Goal: Task Accomplishment & Management: Manage account settings

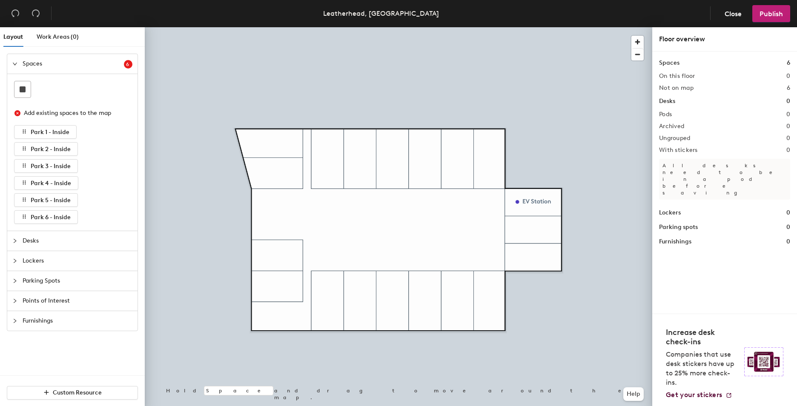
click at [58, 278] on span "Parking Spots" at bounding box center [78, 281] width 110 height 20
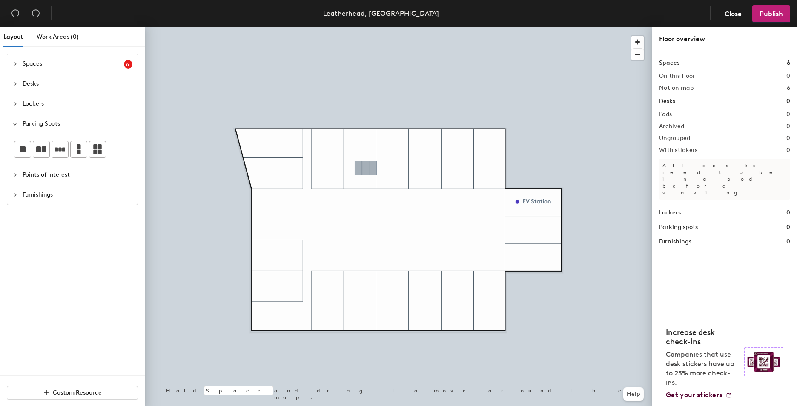
click at [366, 168] on div "Layout Work Areas (0) Spaces 6 Add existing spaces to the map Park 1 - Inside P…" at bounding box center [398, 218] width 797 height 382
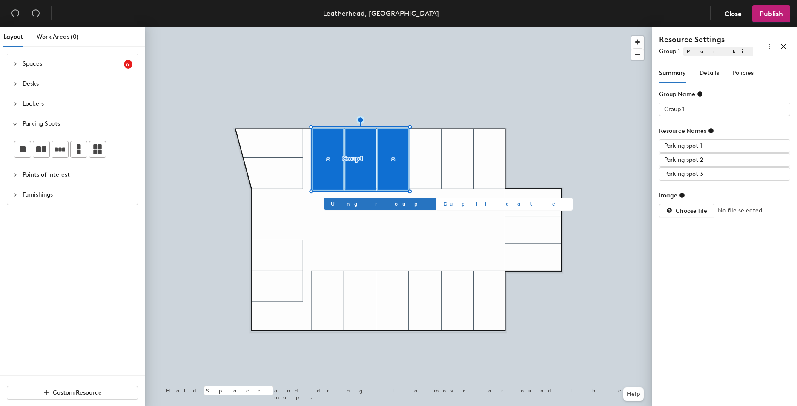
click at [444, 200] on span "Duplicate" at bounding box center [505, 204] width 122 height 8
type input "Group 3"
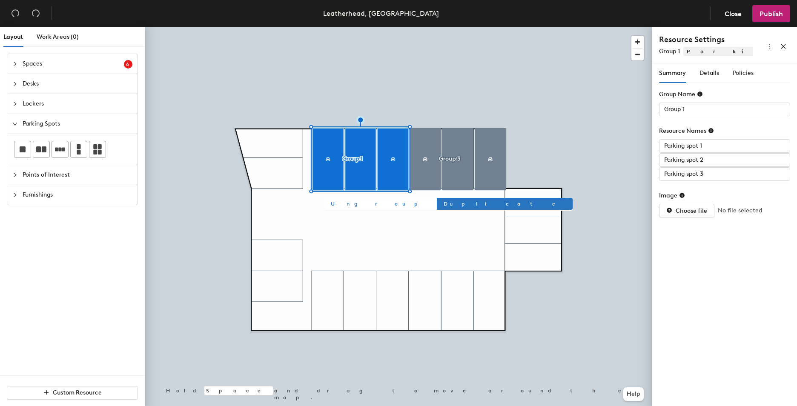
click at [332, 200] on span "Ungroup" at bounding box center [380, 204] width 98 height 8
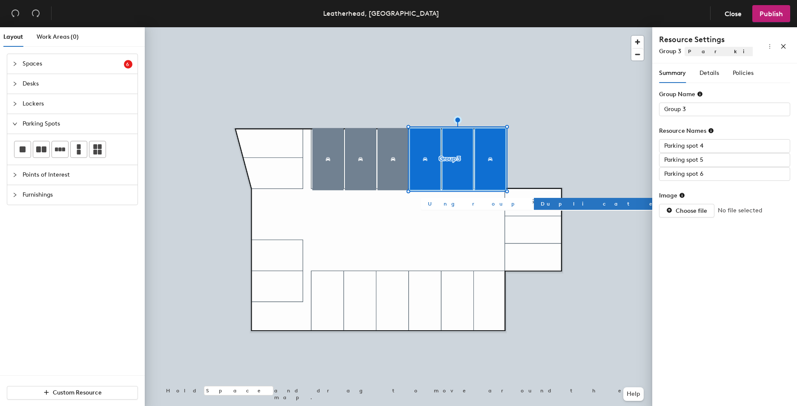
click at [442, 202] on span "Ungroup" at bounding box center [477, 204] width 98 height 8
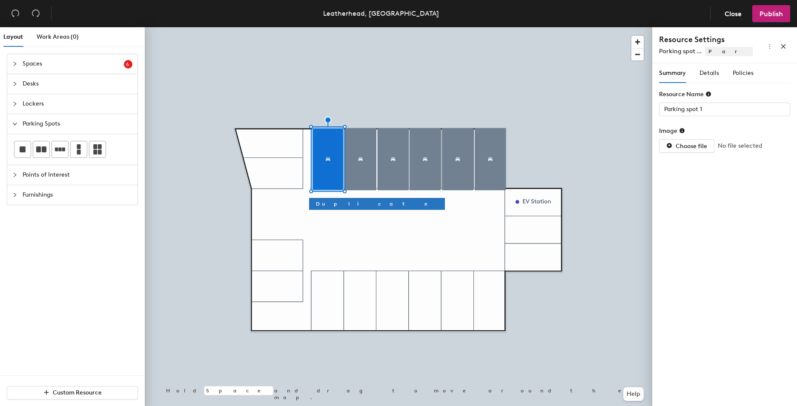
click at [355, 27] on div at bounding box center [399, 27] width 508 height 0
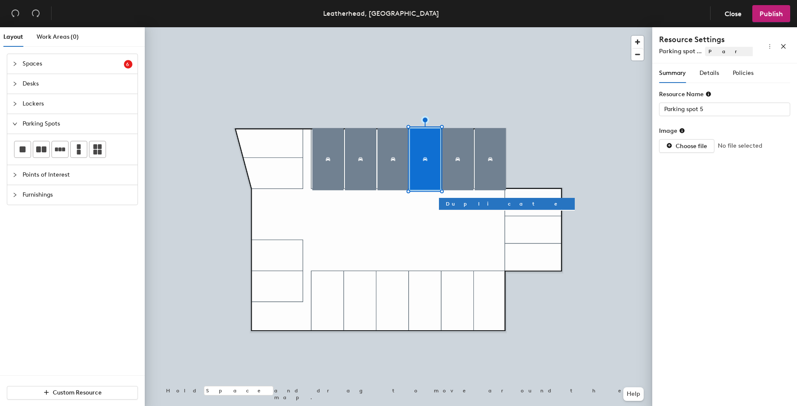
type input "Parking spot 6"
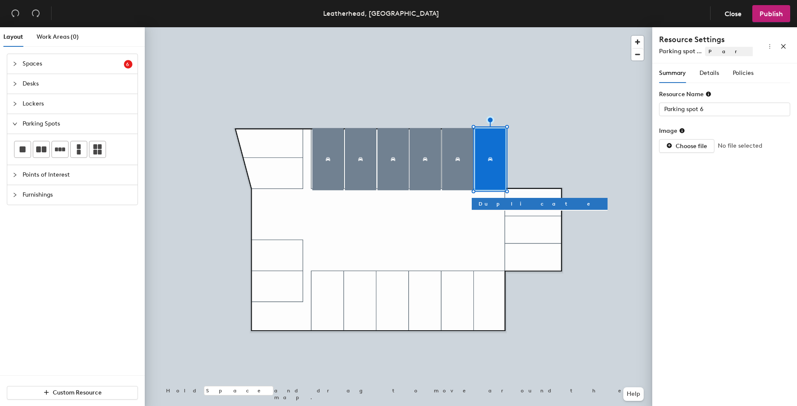
click at [447, 27] on div at bounding box center [399, 27] width 508 height 0
click at [706, 75] on span "Details" at bounding box center [710, 72] width 20 height 7
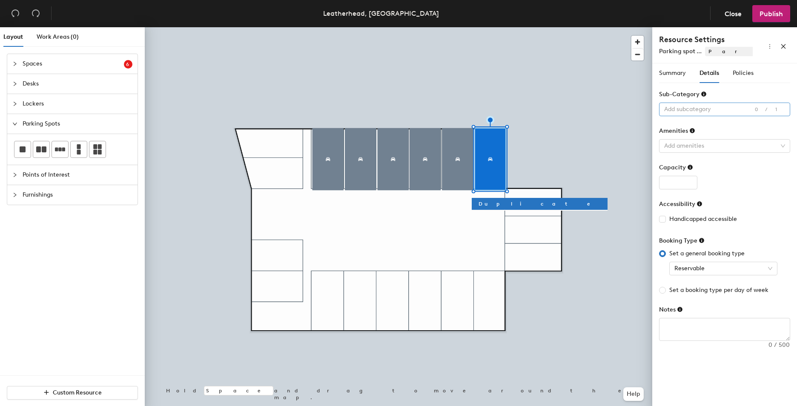
click at [700, 108] on div at bounding box center [720, 109] width 119 height 12
click at [752, 84] on div "Summary Details Policies Resource Name Parking spot 6 Image Choose file No file…" at bounding box center [724, 207] width 131 height 288
click at [30, 144] on div at bounding box center [22, 149] width 16 height 16
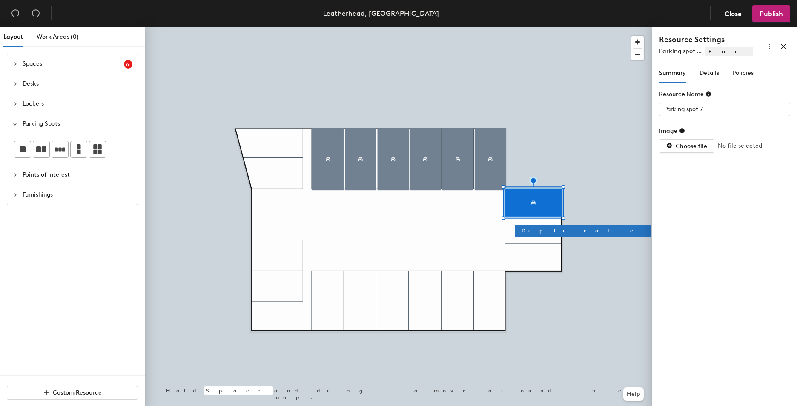
type input "Parking spot 6"
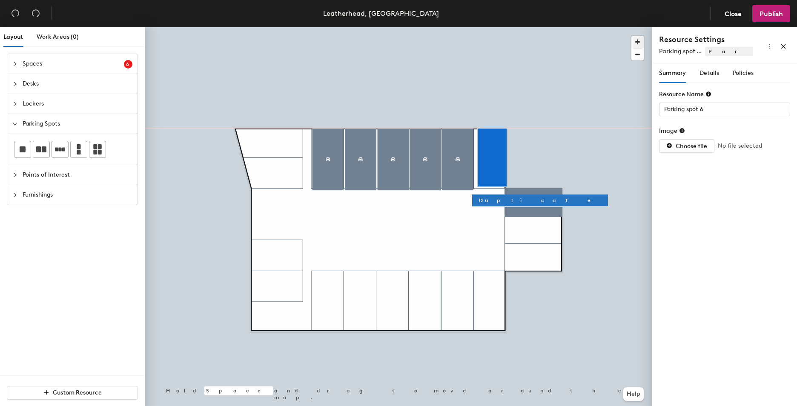
click at [637, 41] on span "button" at bounding box center [637, 42] width 12 height 12
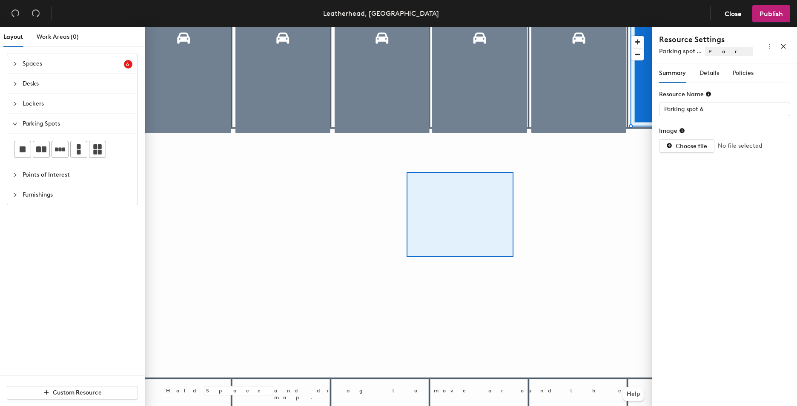
click at [408, 27] on div at bounding box center [399, 27] width 508 height 0
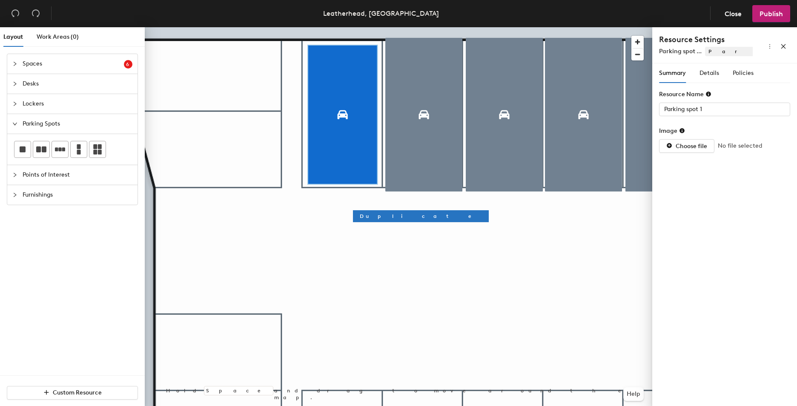
type input "Parking spot 2"
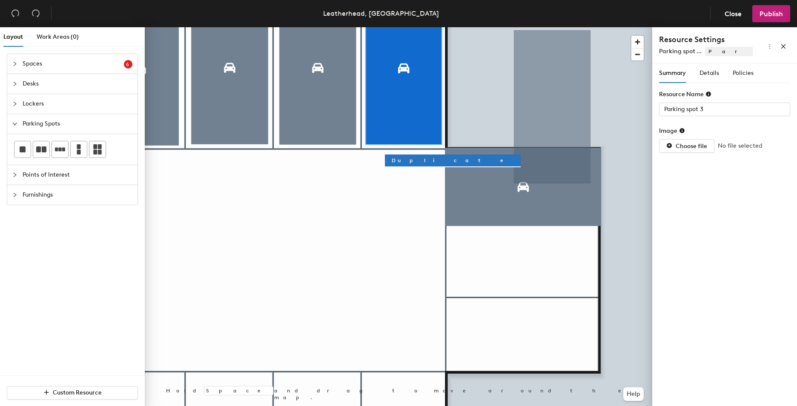
type input "Parking spot 7"
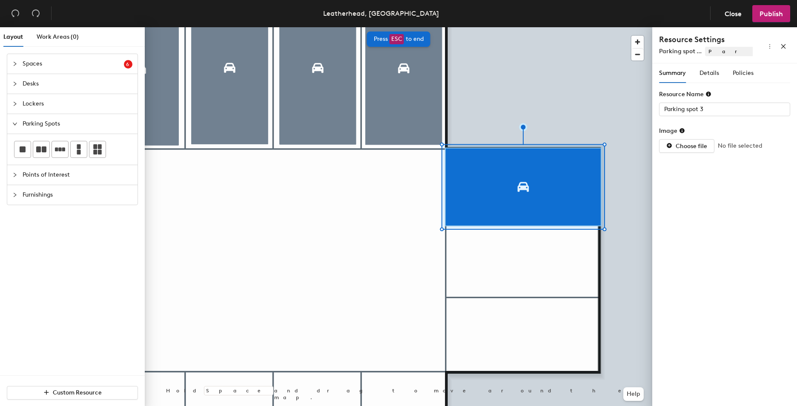
type input "Parking spot 7"
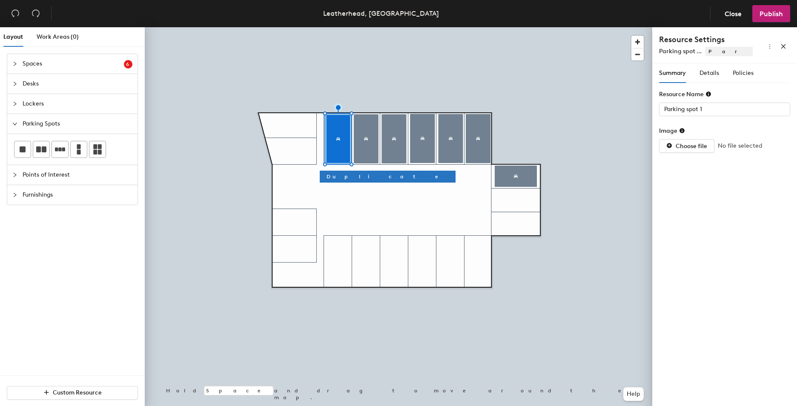
click at [360, 27] on div at bounding box center [399, 27] width 508 height 0
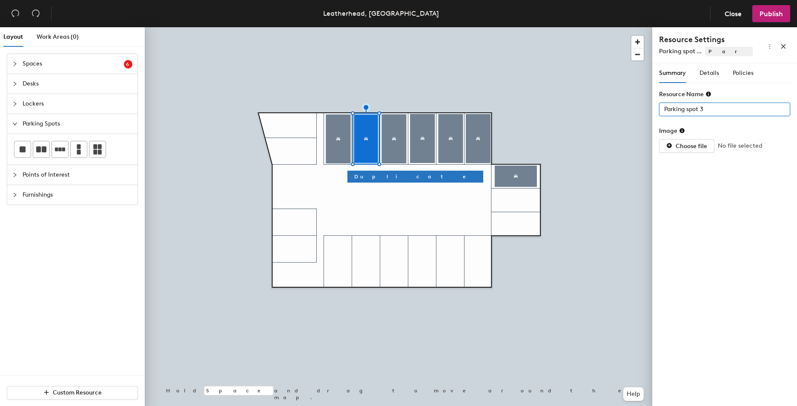
click at [714, 107] on input "Parking spot 3" at bounding box center [724, 110] width 131 height 14
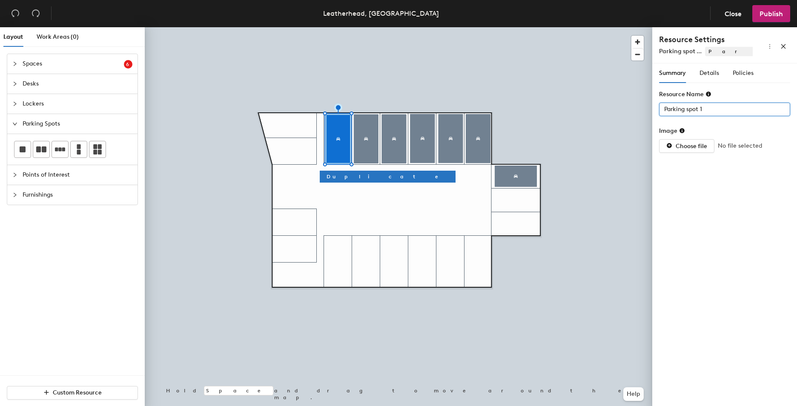
click at [559, 108] on div "Layout Work Areas (0) Spaces 6 Add existing spaces to the map Park 1 - Inside P…" at bounding box center [398, 218] width 797 height 382
click at [610, 119] on div "Layout Work Areas (0) Spaces 6 Add existing spaces to the map Park 1 - Inside P…" at bounding box center [398, 218] width 797 height 382
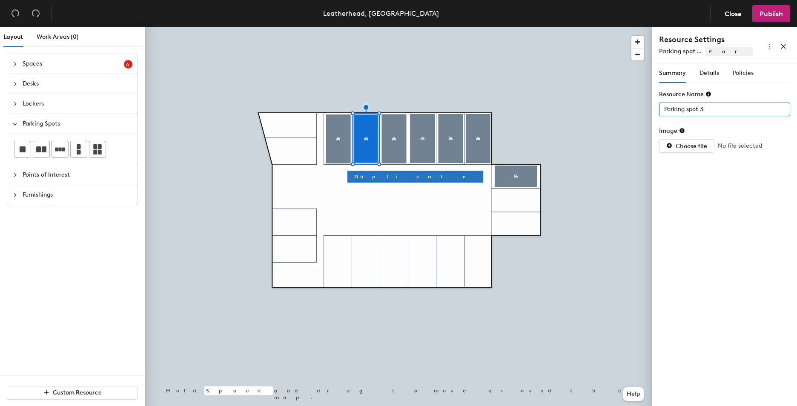
click at [509, 129] on div "Layout Work Areas (0) Spaces 6 Add existing spaces to the map Park 1 - Inside P…" at bounding box center [398, 218] width 797 height 382
paste input "Space 1"
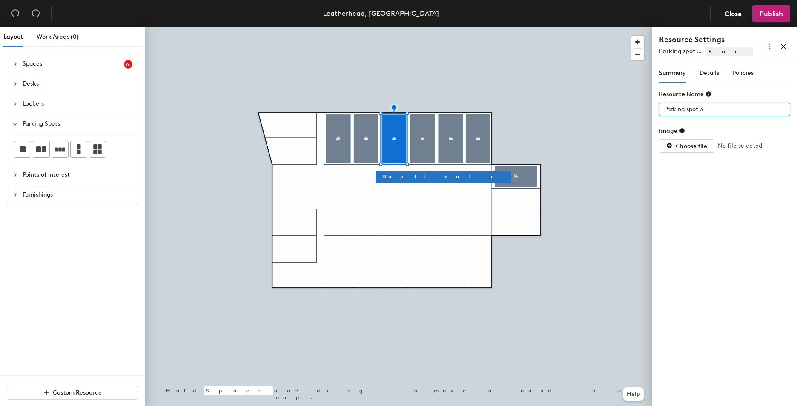
click at [470, 111] on div "Layout Work Areas (0) Spaces 6 Add existing spaces to the map Park 1 - Inside P…" at bounding box center [398, 218] width 797 height 382
paste input "Space 1"
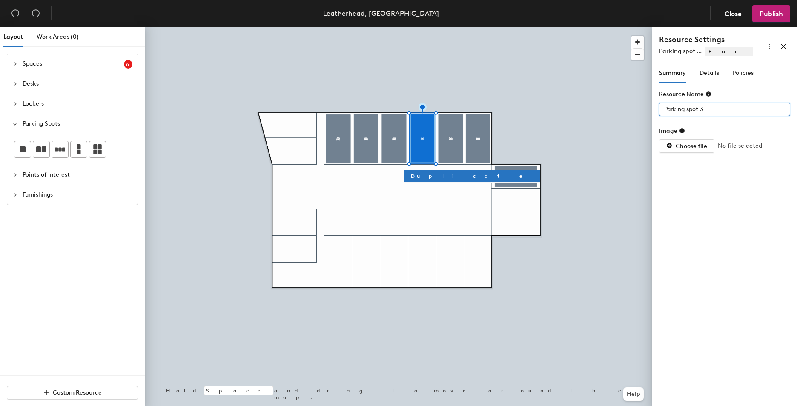
click at [601, 112] on div "Layout Work Areas (0) Spaces 6 Add existing spaces to the map Park 1 - Inside P…" at bounding box center [398, 218] width 797 height 382
paste input "Space 1"
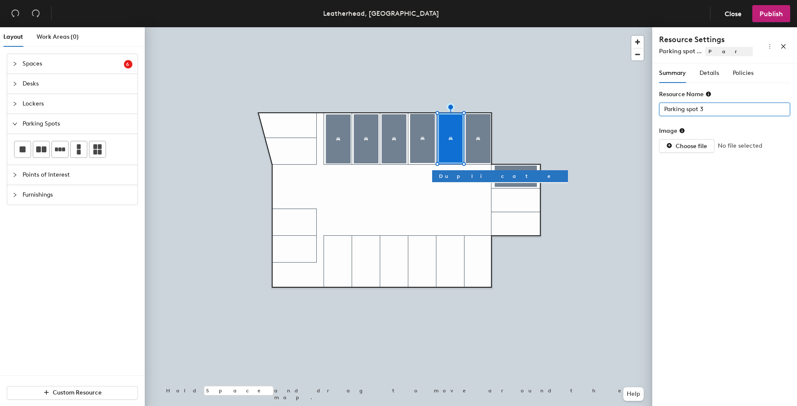
click at [563, 116] on div "Layout Work Areas (0) Spaces 6 Add existing spaces to the map Park 1 - Inside P…" at bounding box center [398, 218] width 797 height 382
paste input "Space 1"
click at [439, 132] on div "Layout Work Areas (0) Spaces 6 Add existing spaces to the map Park 1 - Inside P…" at bounding box center [398, 218] width 797 height 382
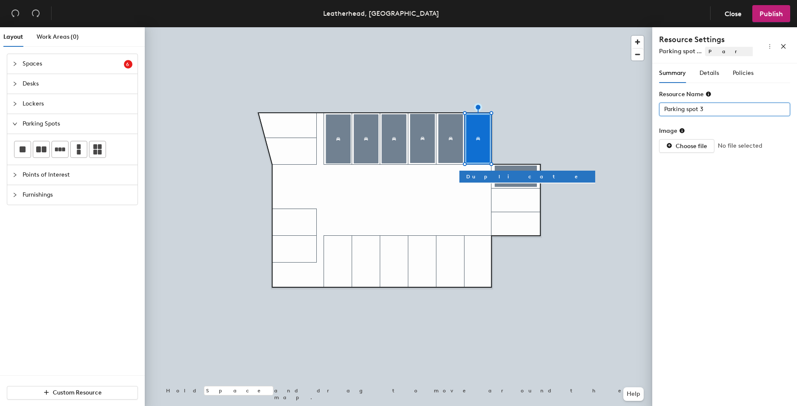
paste input "Space 1"
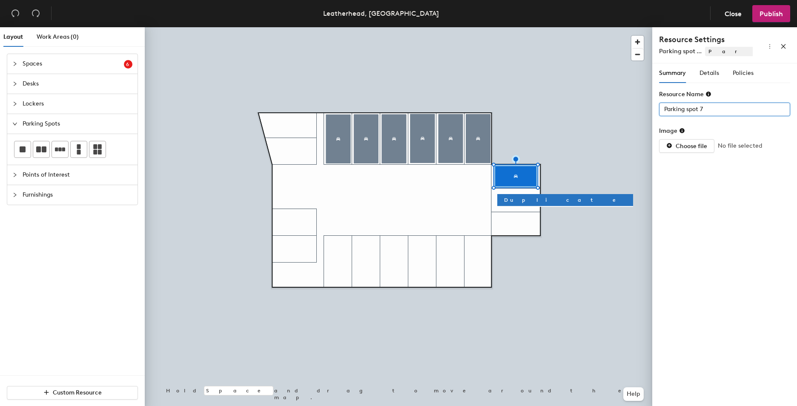
click at [563, 115] on div "Layout Work Areas (0) Spaces 6 Add existing spaces to the map Park 1 - Inside P…" at bounding box center [398, 218] width 797 height 382
paste input "Space 1"
type input "Space 7 (EV)"
click at [717, 73] on span "Details" at bounding box center [710, 72] width 20 height 7
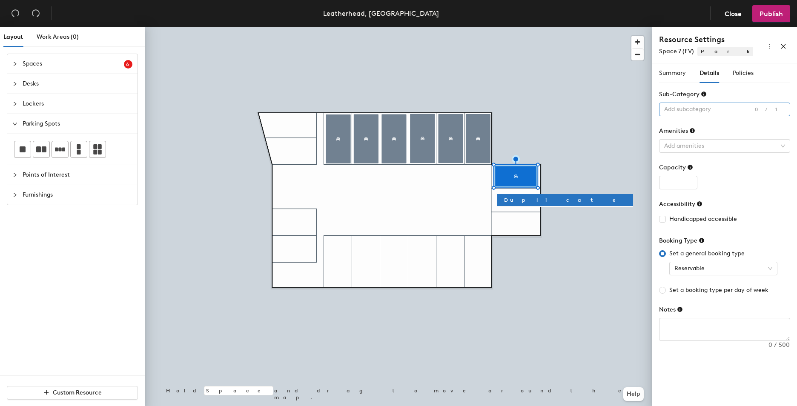
click at [731, 111] on div at bounding box center [720, 109] width 119 height 12
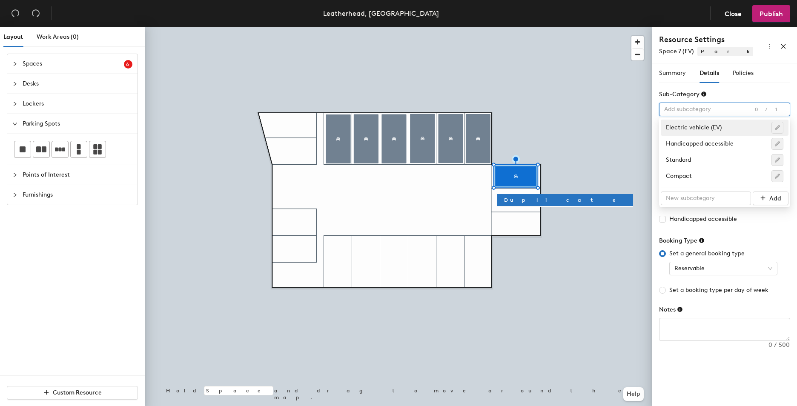
click at [733, 130] on div "Electric vehicle (EV)" at bounding box center [725, 128] width 118 height 12
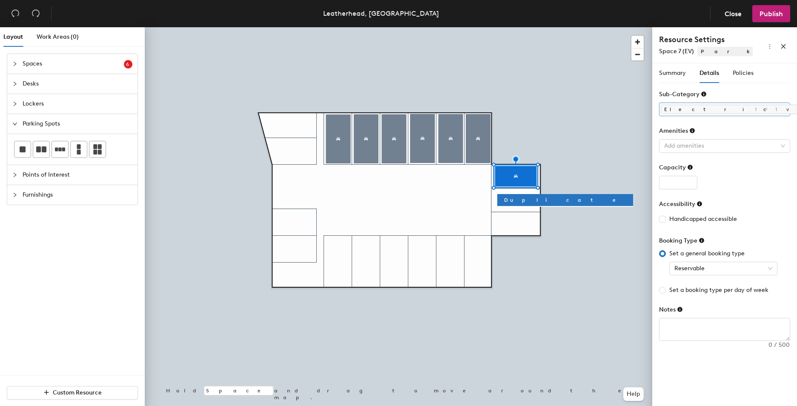
click at [726, 108] on div "Electric vehicle (EV)" at bounding box center [720, 109] width 119 height 12
click at [765, 229] on form "Sub-Category Electric vehicle (EV) 1/1 Amenities Add amenities Capacity Accessi…" at bounding box center [724, 215] width 131 height 251
click at [711, 142] on div at bounding box center [720, 146] width 119 height 12
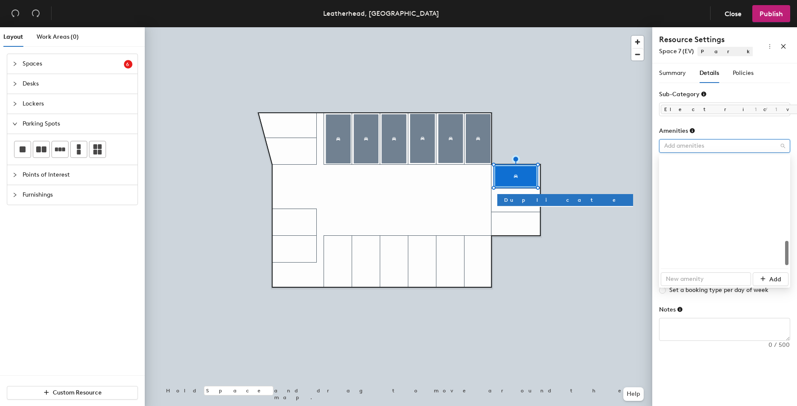
scroll to position [376, 0]
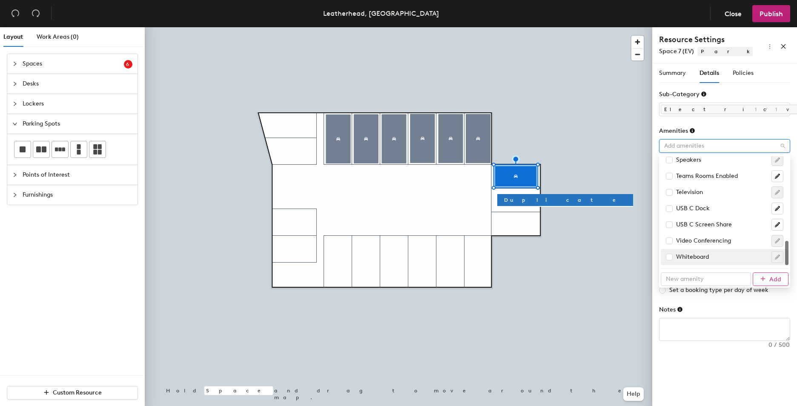
click at [772, 278] on span "Add" at bounding box center [775, 279] width 12 height 7
click at [737, 281] on input "text" at bounding box center [706, 280] width 90 height 14
type input "Inside"
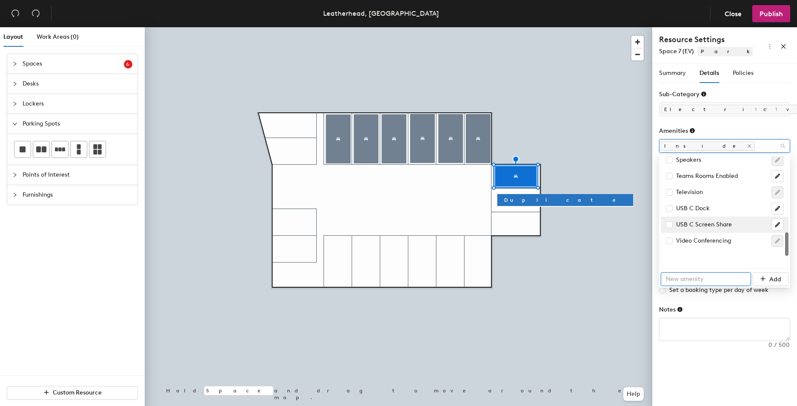
scroll to position [222, 0]
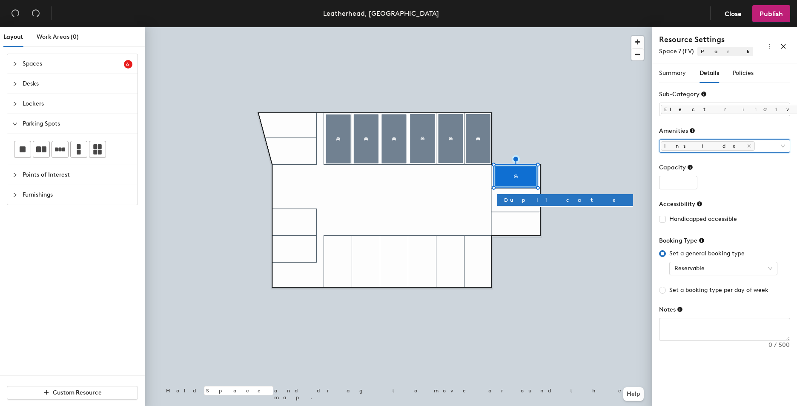
click at [738, 128] on div "Amenities" at bounding box center [724, 132] width 131 height 13
click at [686, 187] on input "number" at bounding box center [678, 183] width 38 height 14
type input "1"
click at [763, 175] on div "Capacity" at bounding box center [724, 169] width 131 height 13
click at [723, 267] on span "Reservable" at bounding box center [724, 268] width 98 height 13
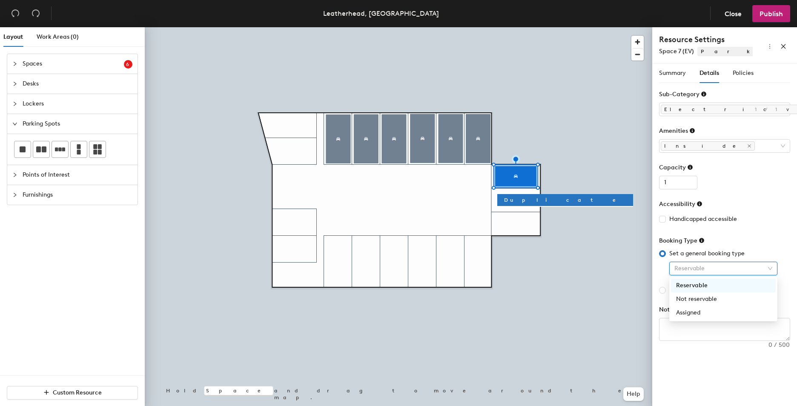
click at [772, 225] on div "Handicapped accessible" at bounding box center [724, 219] width 131 height 14
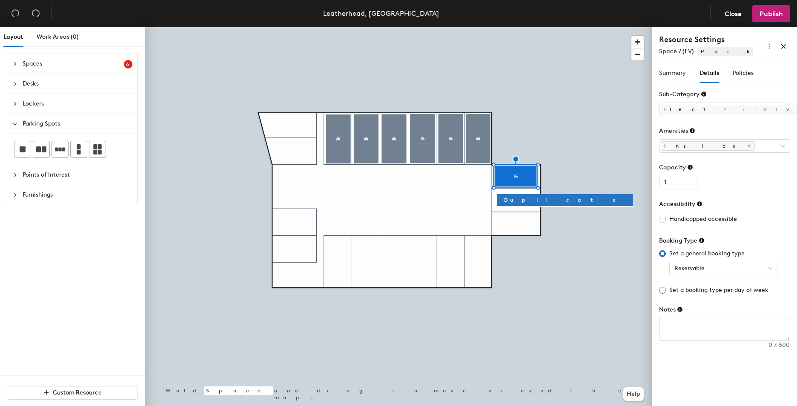
click at [725, 293] on span "Set a booking type per day of week" at bounding box center [719, 290] width 106 height 9
click at [666, 293] on input "Set a booking type per day of week" at bounding box center [662, 290] width 7 height 7
radio input "true"
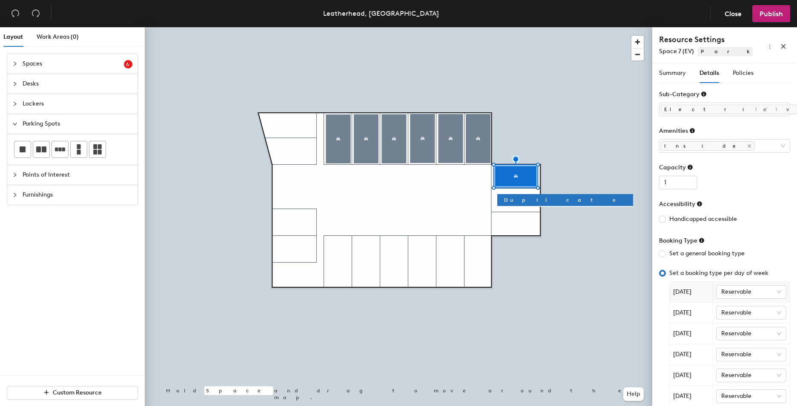
scroll to position [81, 0]
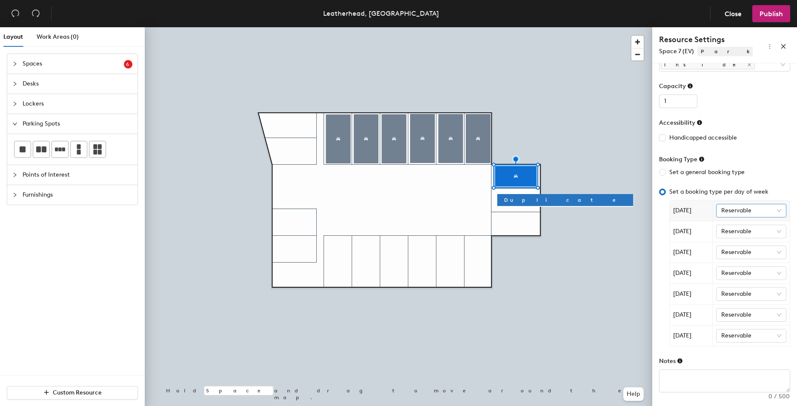
click at [740, 212] on span "Reservable" at bounding box center [751, 210] width 60 height 13
click at [764, 174] on div "Set a general booking type" at bounding box center [724, 172] width 131 height 9
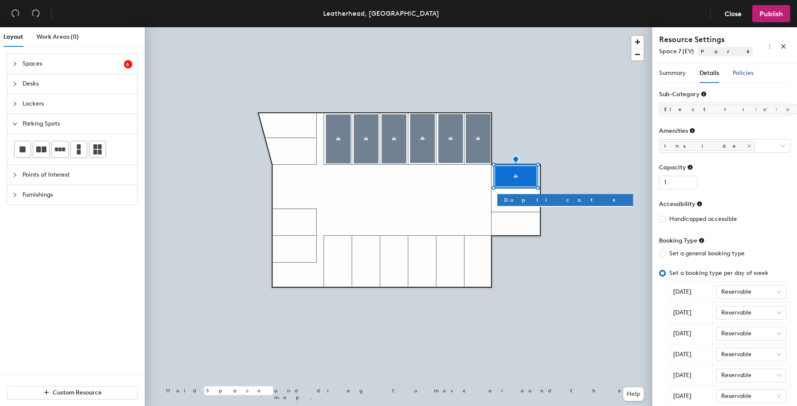
click at [741, 72] on span "Policies" at bounding box center [743, 72] width 21 height 7
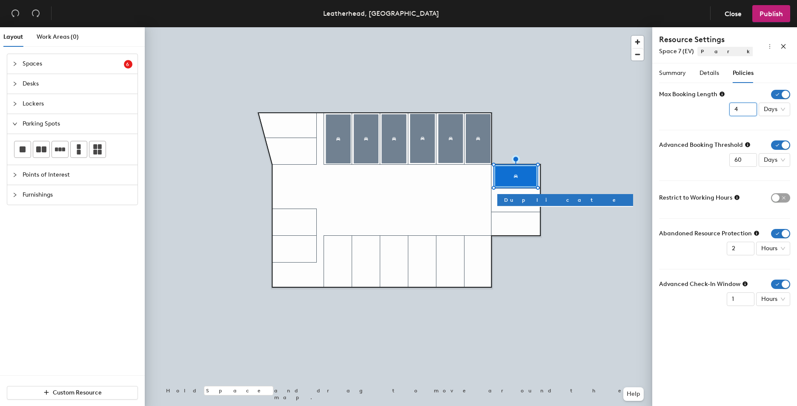
click at [749, 111] on input "4" at bounding box center [743, 110] width 28 height 14
click at [749, 111] on input "3" at bounding box center [743, 110] width 28 height 14
click at [749, 111] on input "2" at bounding box center [743, 110] width 28 height 14
type input "1"
click at [749, 111] on input "1" at bounding box center [743, 110] width 28 height 14
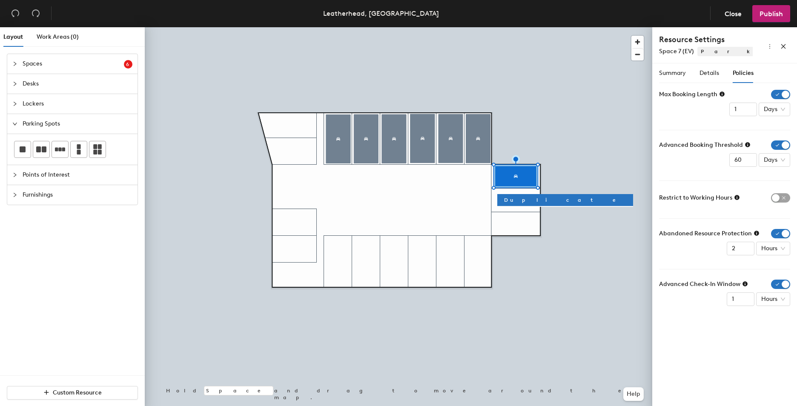
click at [728, 124] on form "Max Booking Length 1 Days Advanced Booking Threshold 60 Days Restrict to Workin…" at bounding box center [724, 198] width 131 height 216
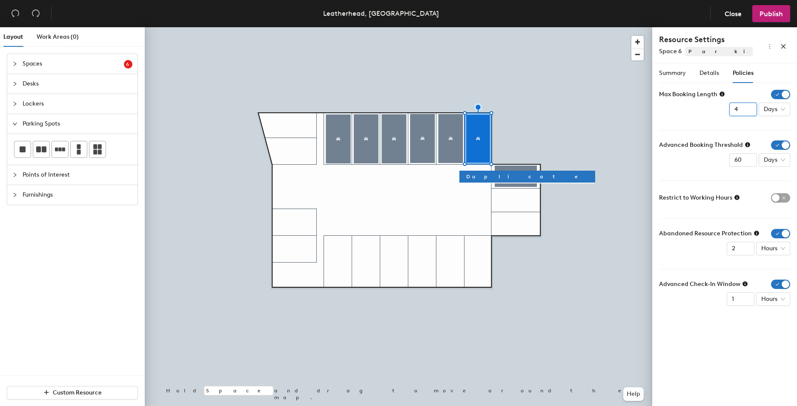
click at [747, 111] on input "4" at bounding box center [743, 110] width 28 height 14
click at [747, 111] on input "3" at bounding box center [743, 110] width 28 height 14
click at [747, 111] on input "2" at bounding box center [743, 110] width 28 height 14
type input "1"
click at [747, 111] on input "1" at bounding box center [743, 110] width 28 height 14
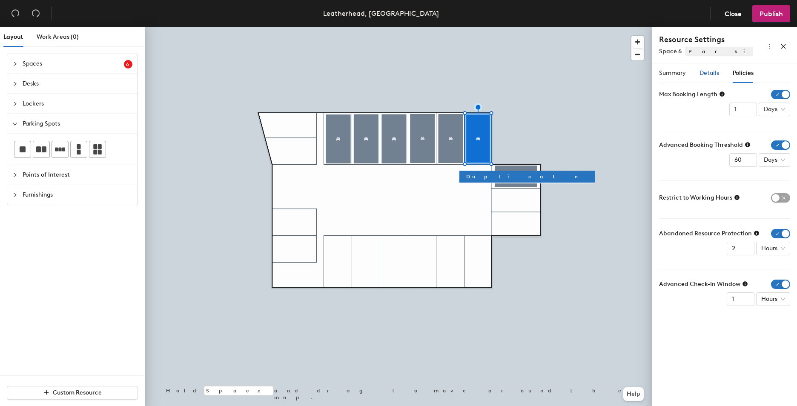
click at [712, 77] on div "Details" at bounding box center [710, 73] width 20 height 9
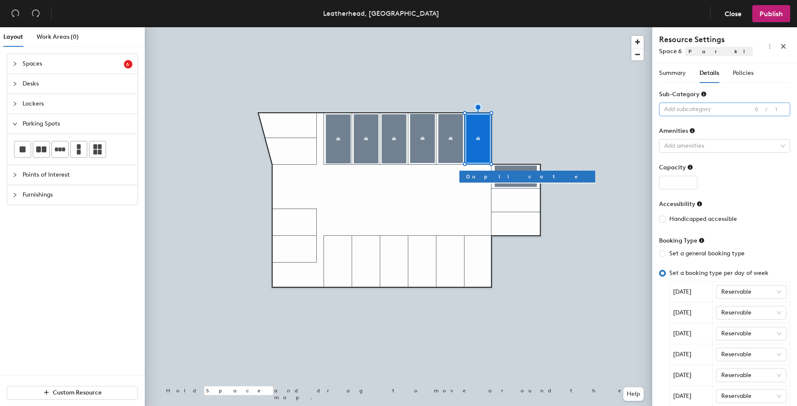
click at [718, 109] on div at bounding box center [720, 109] width 119 height 12
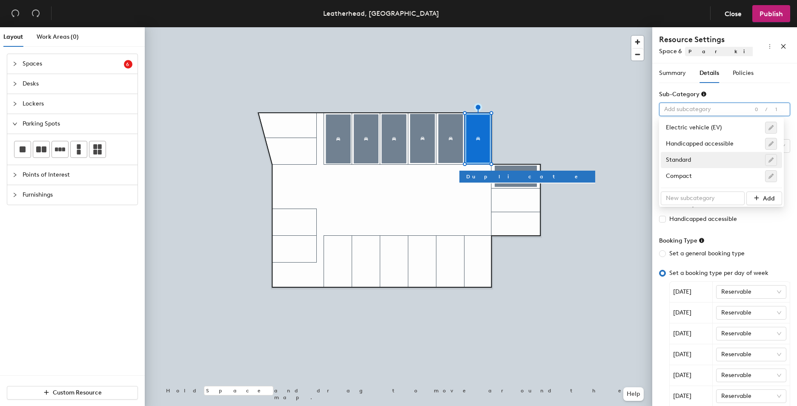
click at [729, 162] on div "Standard" at bounding box center [721, 160] width 111 height 12
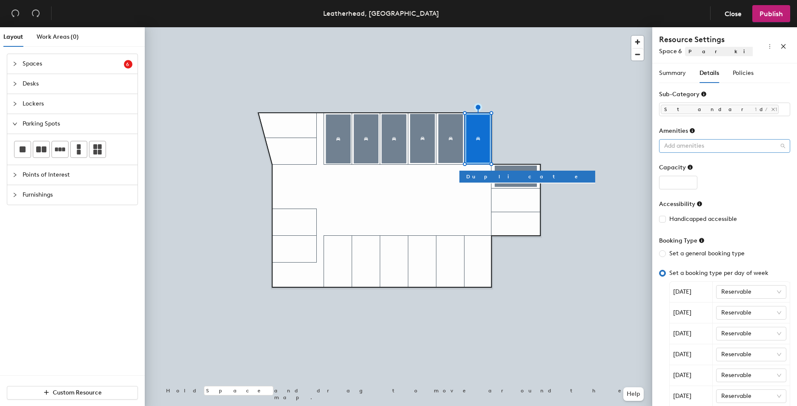
click at [714, 152] on div "Add amenities" at bounding box center [724, 146] width 131 height 14
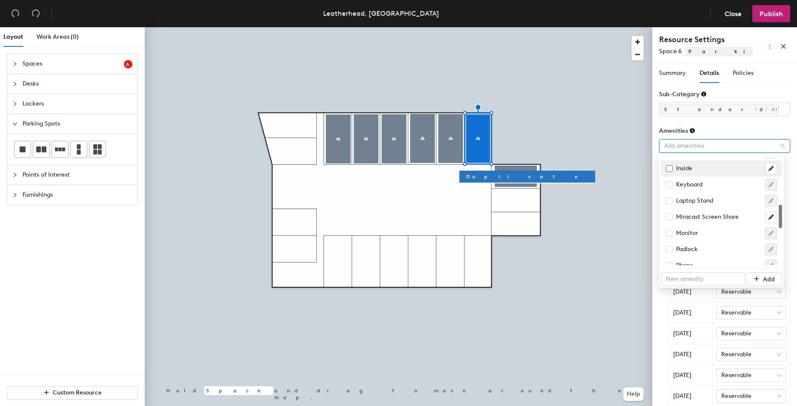
click at [669, 168] on input "checkbox" at bounding box center [669, 168] width 6 height 6
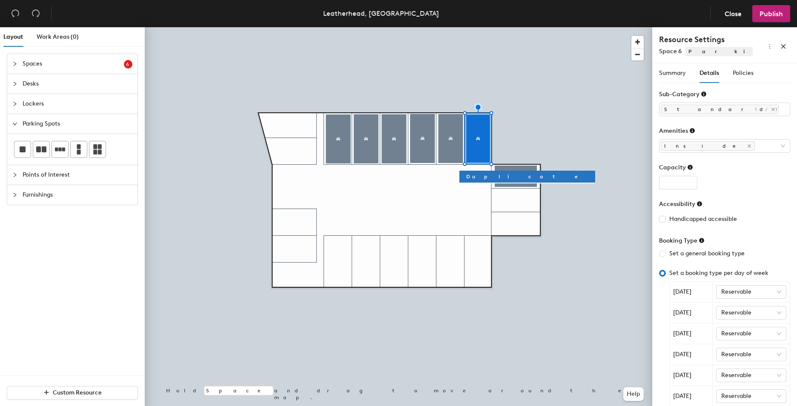
click at [725, 119] on form "Sub-Category Standard 1/1 Amenities Inside Capacity Accessibility Handicapped a…" at bounding box center [724, 282] width 131 height 384
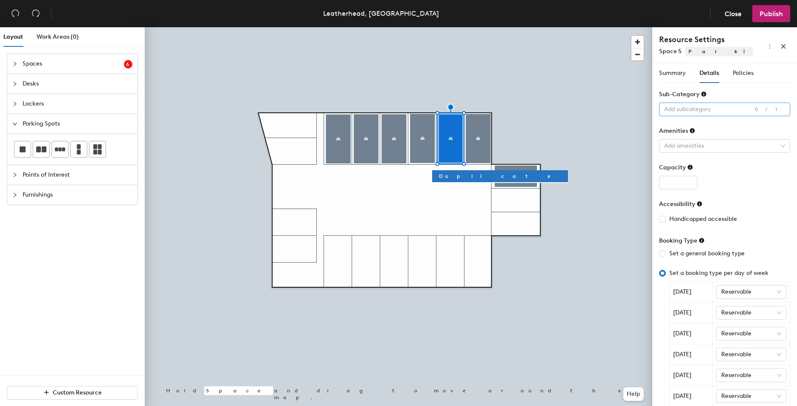
click at [695, 110] on div at bounding box center [720, 109] width 119 height 12
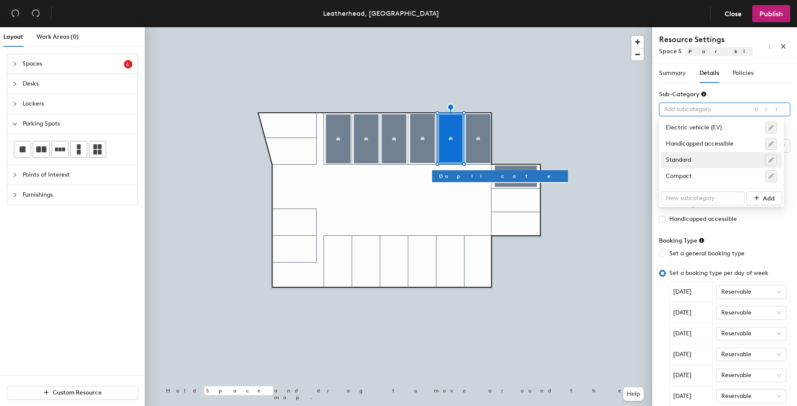
click at [689, 159] on div "Standard" at bounding box center [721, 160] width 111 height 12
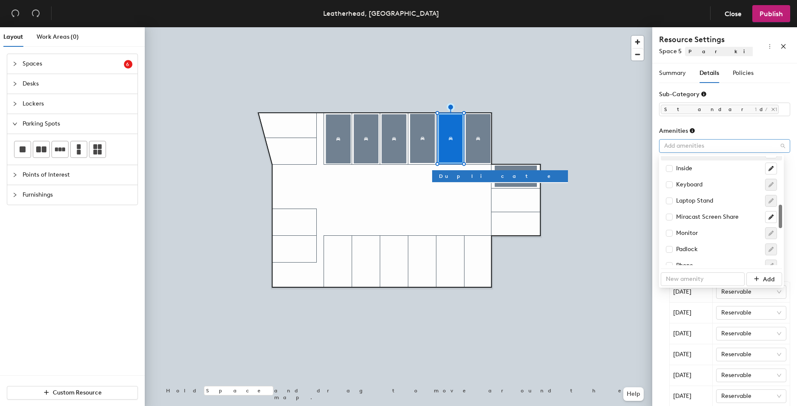
click at [695, 149] on div at bounding box center [720, 146] width 119 height 12
click at [671, 166] on input "checkbox" at bounding box center [669, 168] width 6 height 6
checkbox input "true"
click at [710, 126] on div "Amenities" at bounding box center [724, 132] width 131 height 13
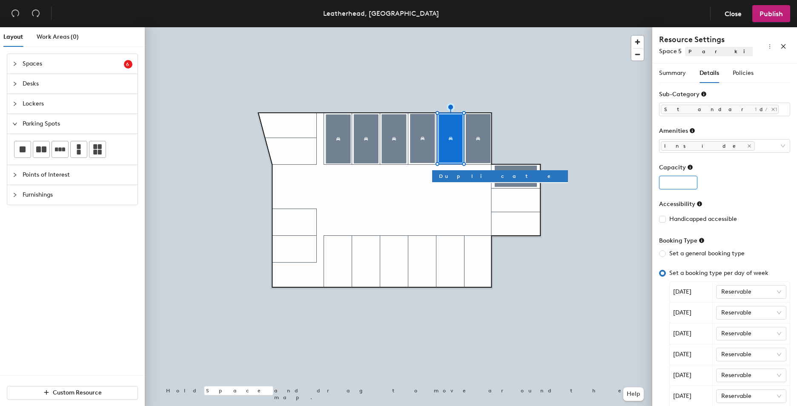
type input "1"
click at [686, 181] on input "1" at bounding box center [678, 183] width 38 height 14
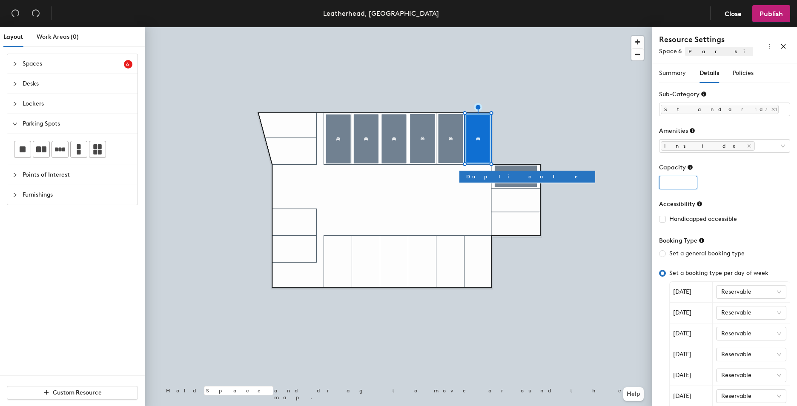
type input "1"
click at [688, 180] on input "1" at bounding box center [678, 183] width 38 height 14
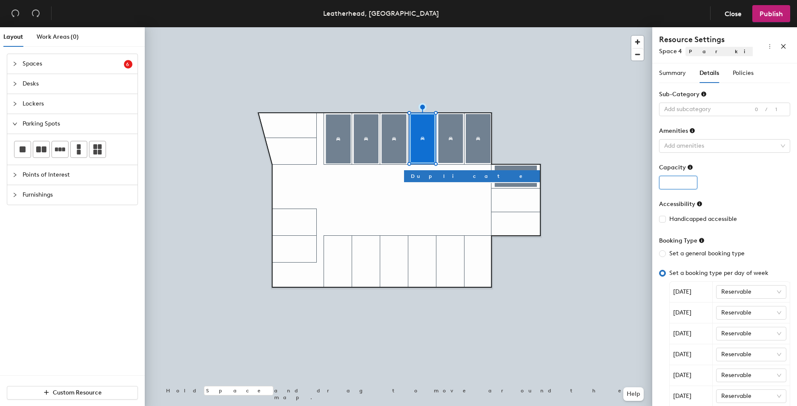
type input "1"
click at [690, 179] on input "1" at bounding box center [678, 183] width 38 height 14
click at [397, 27] on div at bounding box center [399, 27] width 508 height 0
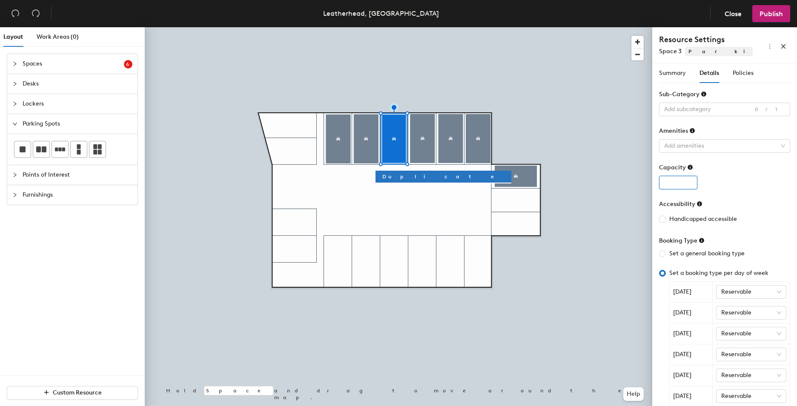
type input "1"
click at [689, 179] on input "1" at bounding box center [678, 183] width 38 height 14
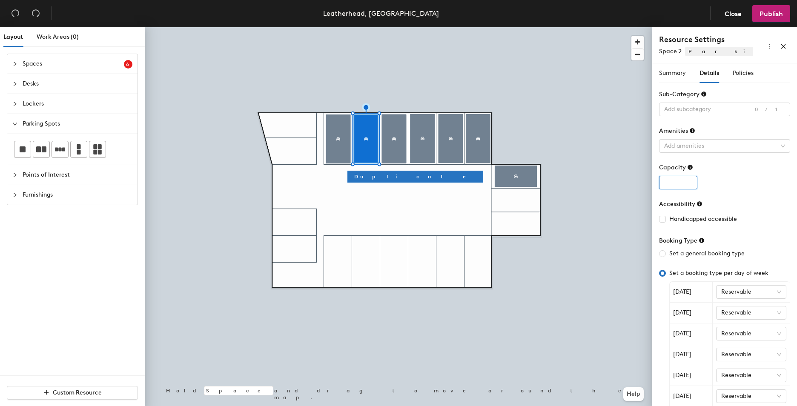
type input "1"
click at [687, 181] on input "1" at bounding box center [678, 183] width 38 height 14
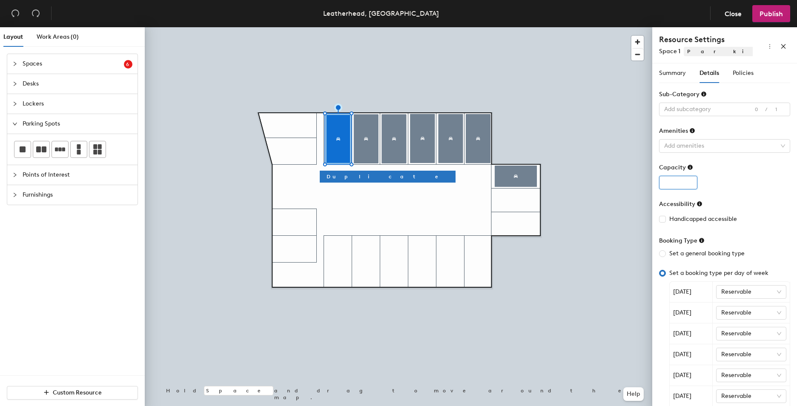
type input "1"
click at [689, 181] on input "1" at bounding box center [678, 183] width 38 height 14
click at [707, 155] on form "Sub-Category Add subcategory 0/1 Amenities Add amenities Capacity 1 Accessibili…" at bounding box center [724, 282] width 131 height 384
click at [707, 148] on div at bounding box center [720, 146] width 119 height 12
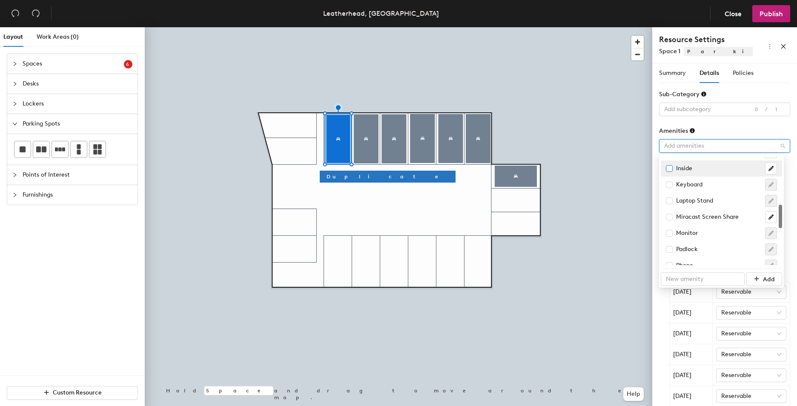
click at [668, 170] on input "checkbox" at bounding box center [669, 168] width 6 height 6
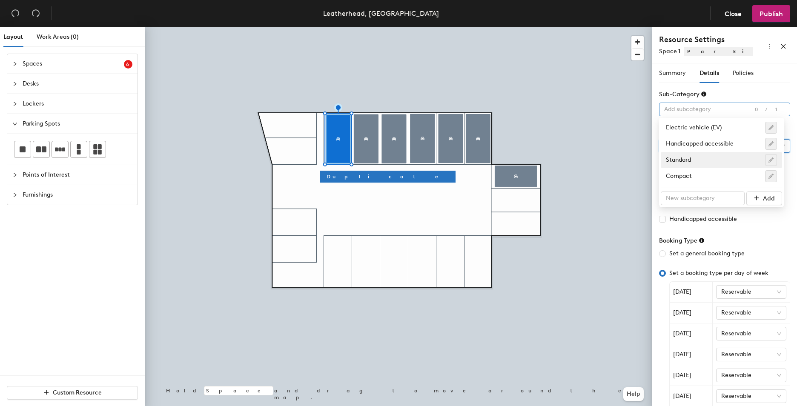
click at [733, 109] on div at bounding box center [720, 109] width 119 height 12
click at [698, 159] on div "Standard" at bounding box center [721, 160] width 111 height 12
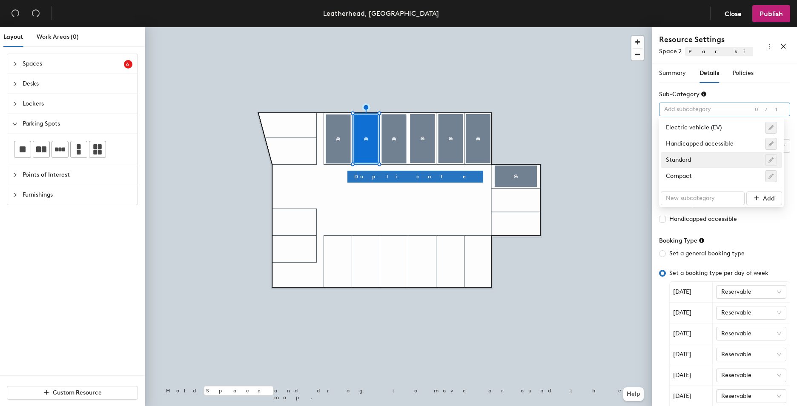
click at [699, 111] on div at bounding box center [720, 109] width 119 height 12
click at [690, 161] on div "Standard" at bounding box center [721, 160] width 111 height 12
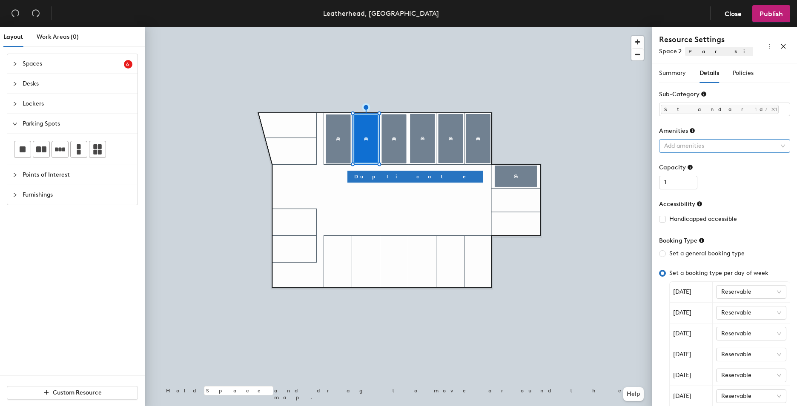
click at [731, 147] on div at bounding box center [720, 146] width 119 height 12
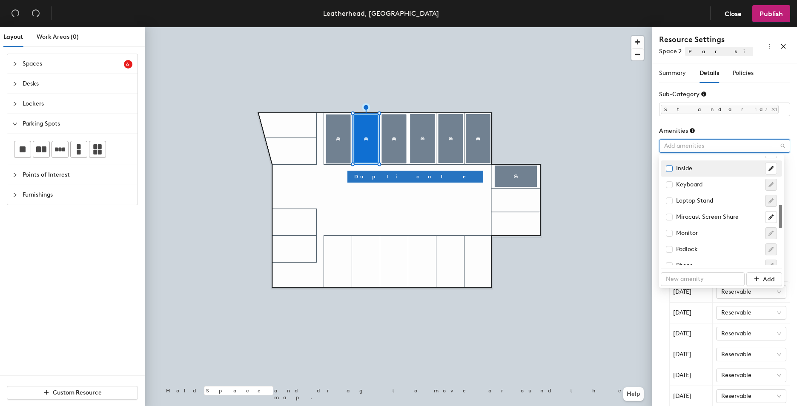
click at [667, 167] on input "checkbox" at bounding box center [669, 168] width 6 height 6
click at [398, 27] on div at bounding box center [399, 27] width 508 height 0
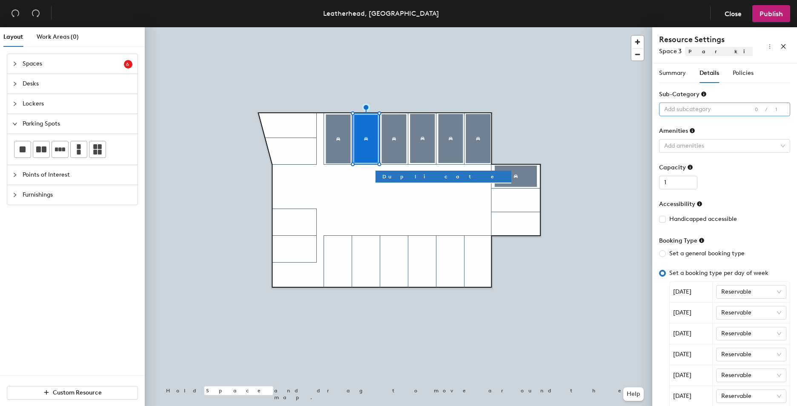
click at [729, 103] on div "Add subcategory" at bounding box center [724, 110] width 131 height 14
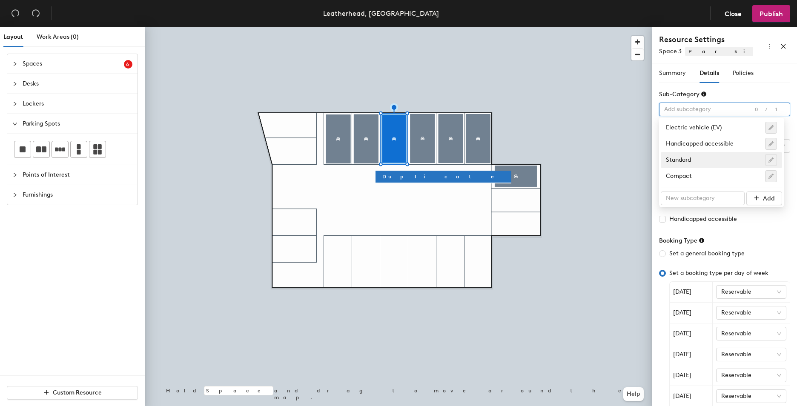
click at [696, 158] on div "Standard" at bounding box center [721, 160] width 111 height 12
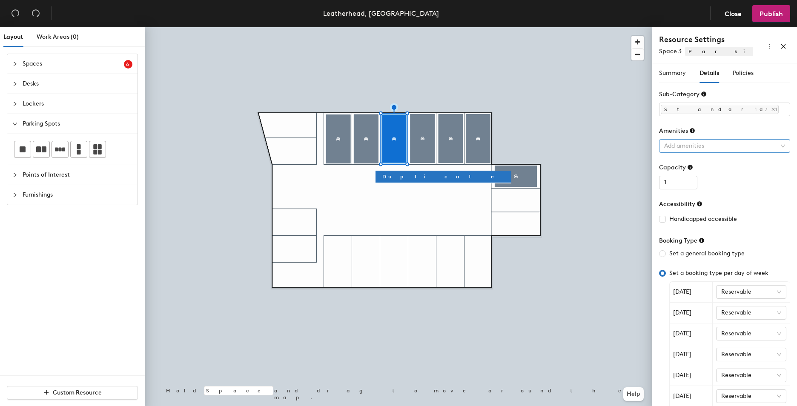
click at [696, 147] on div at bounding box center [720, 146] width 119 height 12
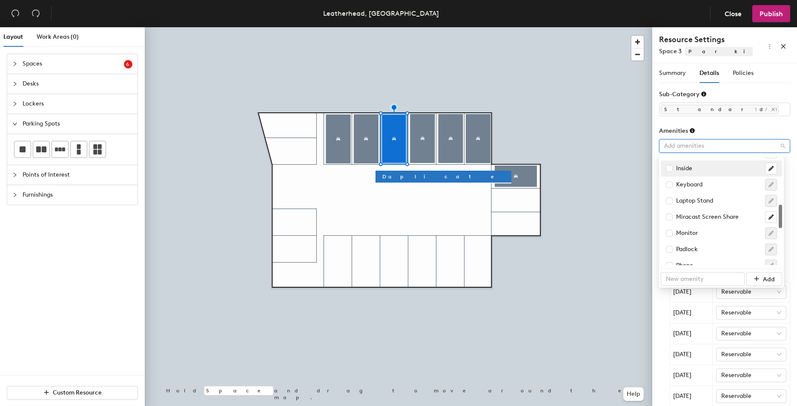
click at [685, 166] on div "Inside" at bounding box center [679, 168] width 26 height 9
checkbox input "true"
click at [754, 126] on form "Sub-Category Standard 1/1 Amenities Inside Capacity 1 Accessibility Handicapped…" at bounding box center [724, 282] width 131 height 384
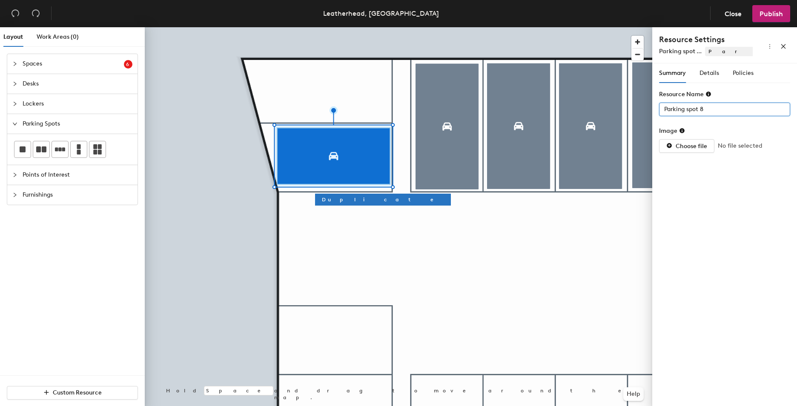
click at [640, 109] on div "Layout Work Areas (0) Spaces 6 Add existing spaces to the map Park 1 - Inside P…" at bounding box center [398, 218] width 797 height 382
type input "Space B"
click at [703, 74] on span "Details" at bounding box center [710, 72] width 20 height 7
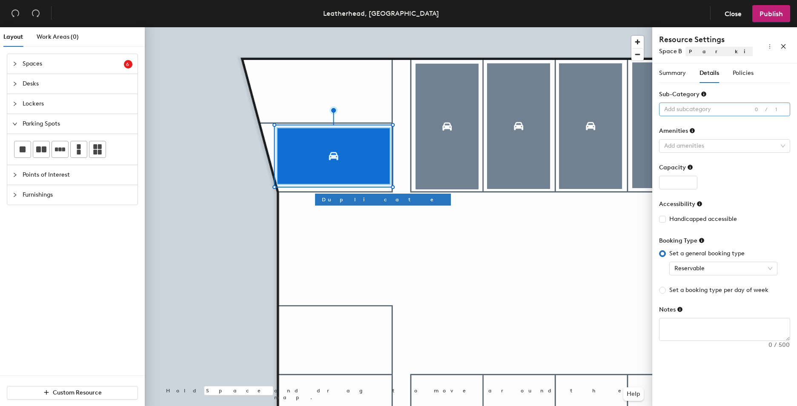
click at [711, 114] on div at bounding box center [720, 109] width 119 height 12
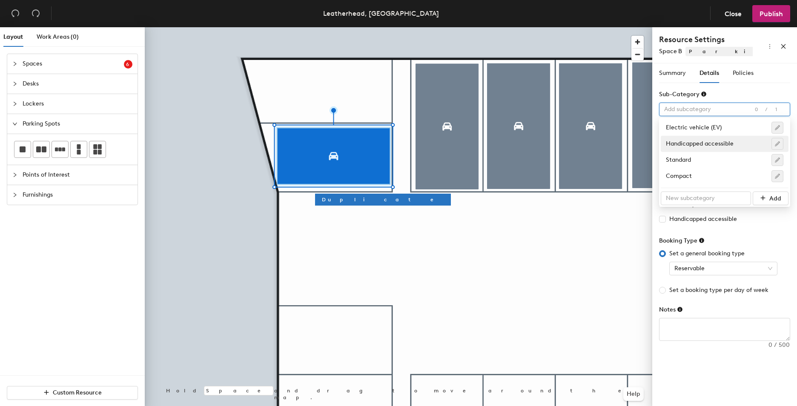
click at [719, 148] on div "Handicapped accessible" at bounding box center [725, 144] width 118 height 12
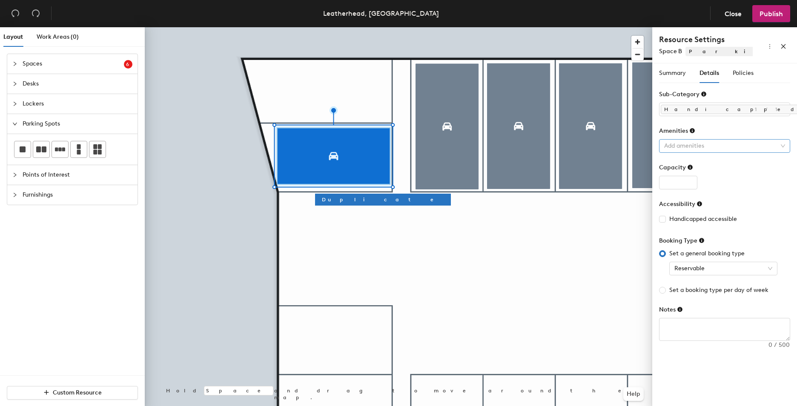
click at [699, 143] on div at bounding box center [720, 146] width 119 height 12
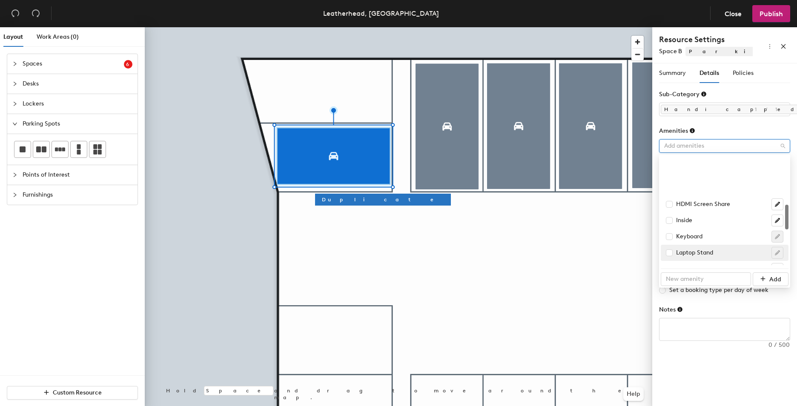
scroll to position [213, 0]
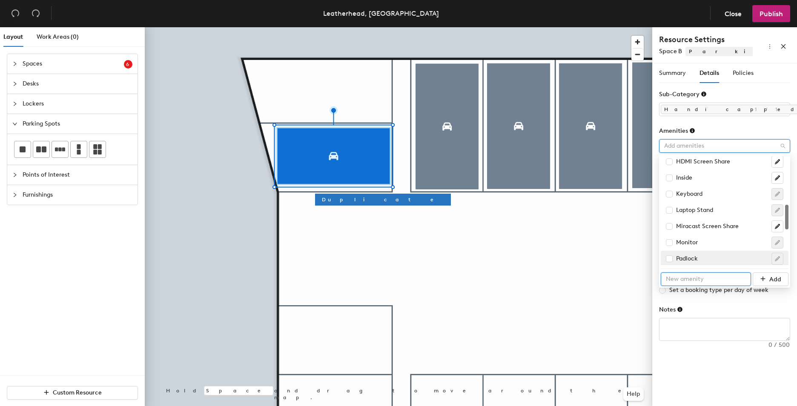
click at [718, 276] on input "text" at bounding box center [706, 280] width 90 height 14
type input "Outside"
click at [768, 285] on button "Add" at bounding box center [771, 280] width 36 height 14
click at [700, 311] on div "Notes" at bounding box center [724, 311] width 131 height 13
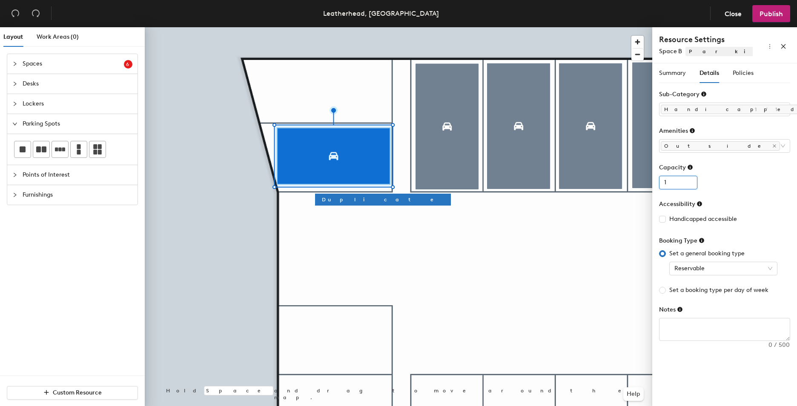
type input "1"
click at [689, 181] on input "1" at bounding box center [678, 183] width 38 height 14
click at [665, 221] on input "Handicapped accessible" at bounding box center [662, 219] width 6 height 6
click at [730, 270] on span "Reservable" at bounding box center [724, 268] width 98 height 13
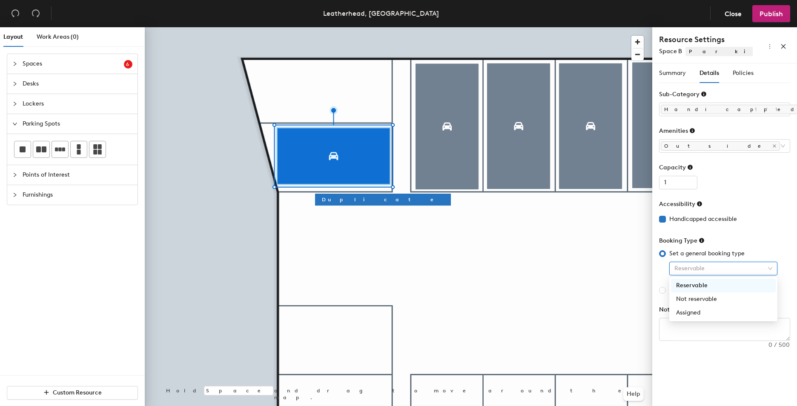
click at [742, 246] on div "Booking Type" at bounding box center [724, 242] width 131 height 13
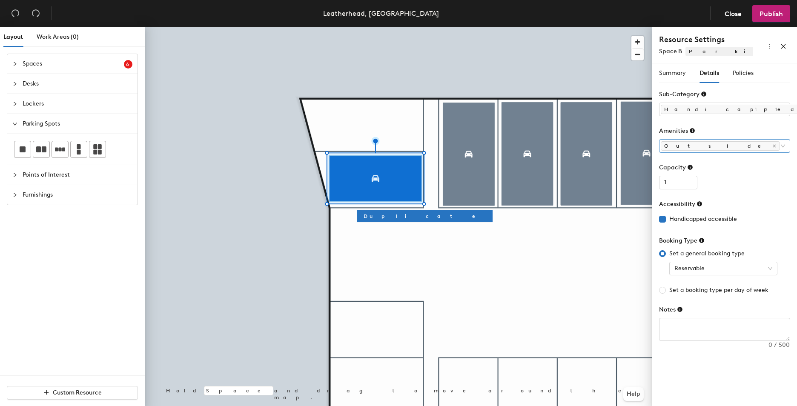
checkbox input "false"
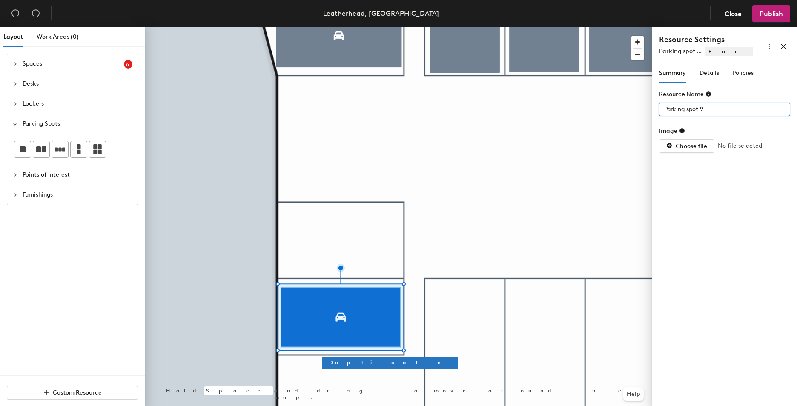
click at [714, 111] on input "Parking spot 9" at bounding box center [724, 110] width 131 height 14
type input "Space D"
click at [720, 74] on div "Summary Details Policies" at bounding box center [706, 73] width 95 height 20
click at [712, 74] on span "Details" at bounding box center [710, 72] width 20 height 7
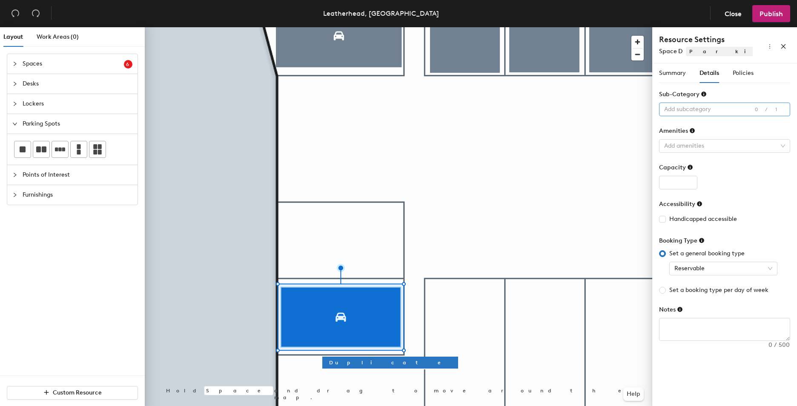
click at [713, 112] on div at bounding box center [720, 109] width 119 height 12
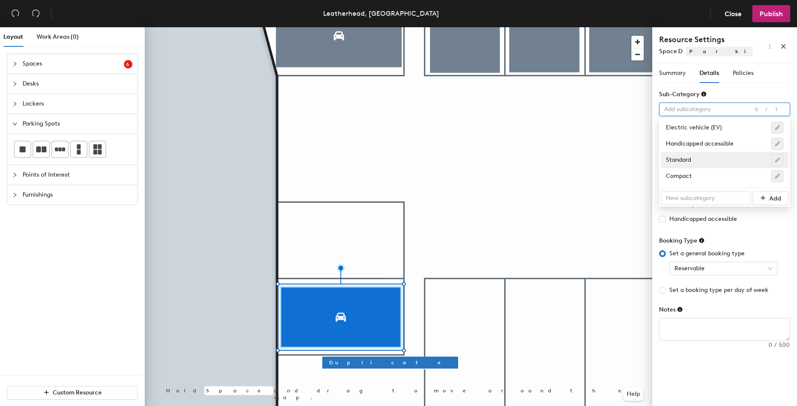
click at [709, 160] on div "Standard" at bounding box center [725, 160] width 118 height 12
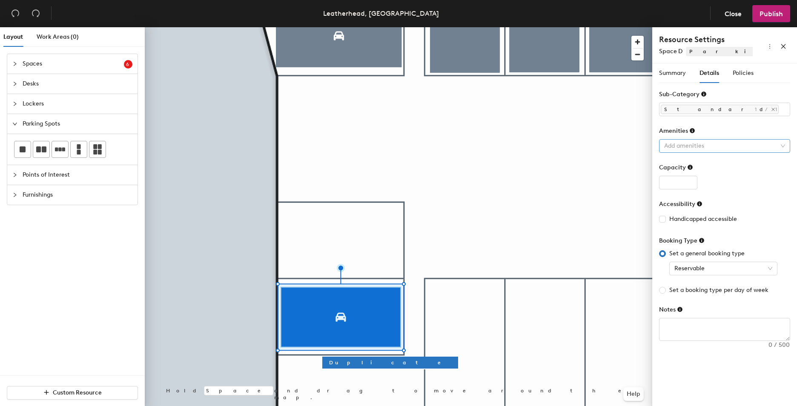
click at [705, 149] on div at bounding box center [720, 146] width 119 height 12
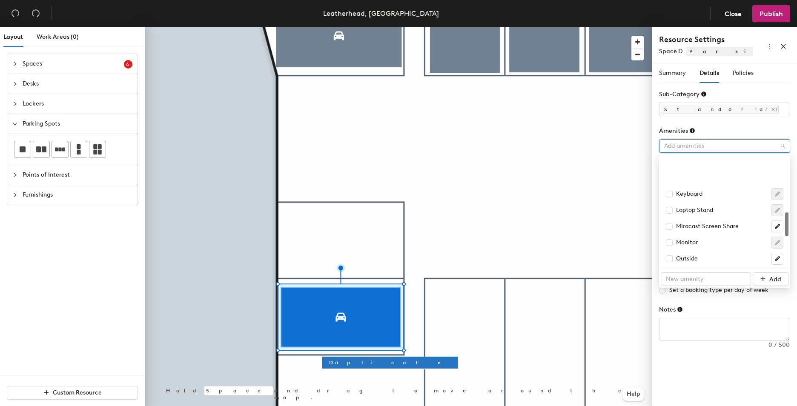
scroll to position [255, 0]
click at [669, 217] on input "checkbox" at bounding box center [669, 216] width 6 height 6
checkbox input "true"
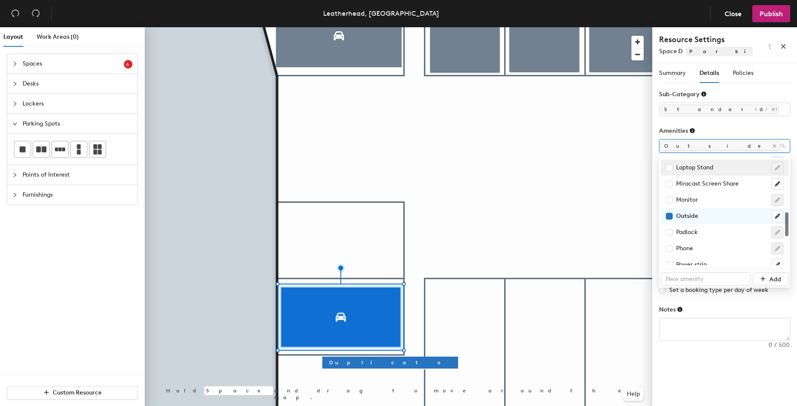
click at [728, 127] on div "Amenities" at bounding box center [724, 132] width 131 height 13
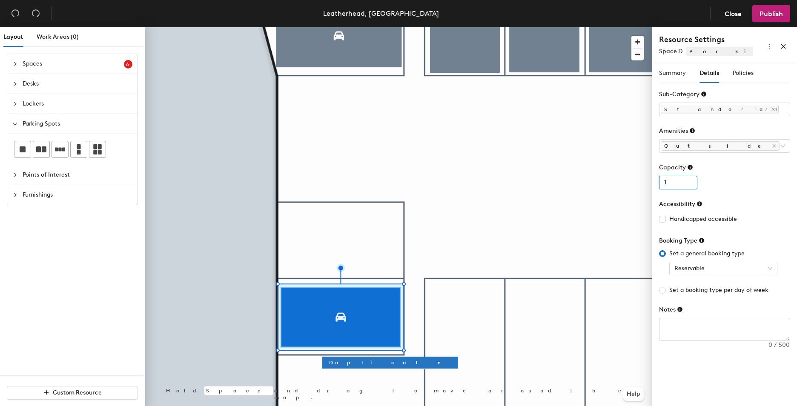
click at [690, 180] on input "1" at bounding box center [678, 183] width 38 height 14
type input "1"
checkbox input "true"
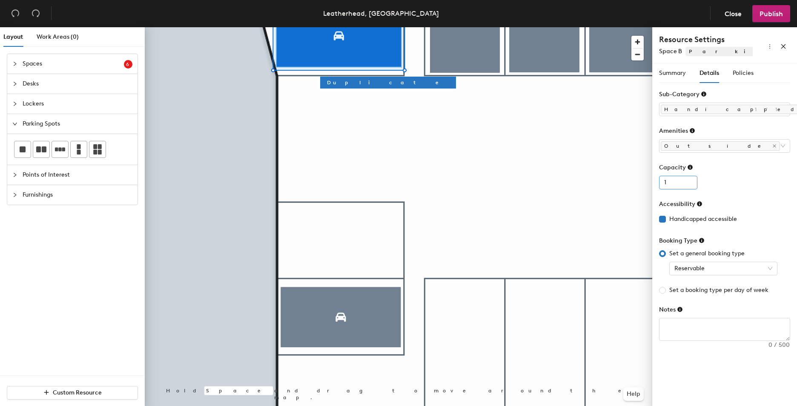
type input "3"
checkbox input "false"
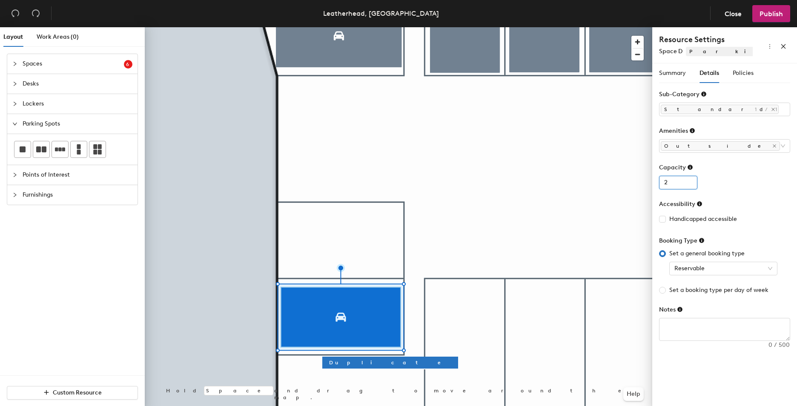
click at [690, 186] on input "2" at bounding box center [678, 183] width 38 height 14
type input "1"
click at [690, 186] on input "1" at bounding box center [678, 183] width 38 height 14
click at [739, 180] on div "1" at bounding box center [724, 183] width 131 height 14
click at [706, 278] on div "Set a general booking type Reservable Set a booking type per day of week" at bounding box center [724, 272] width 131 height 46
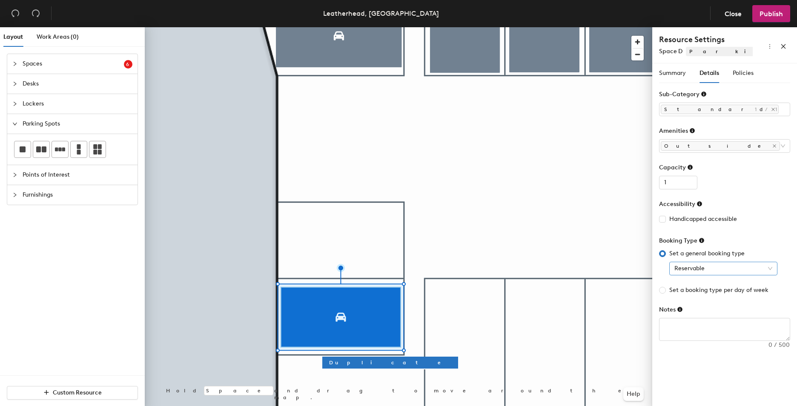
click at [707, 275] on div "Reservable" at bounding box center [723, 269] width 108 height 14
click at [752, 215] on div "Handicapped accessible" at bounding box center [724, 219] width 131 height 9
click at [666, 292] on input "Set a booking type per day of week" at bounding box center [662, 290] width 7 height 7
radio input "true"
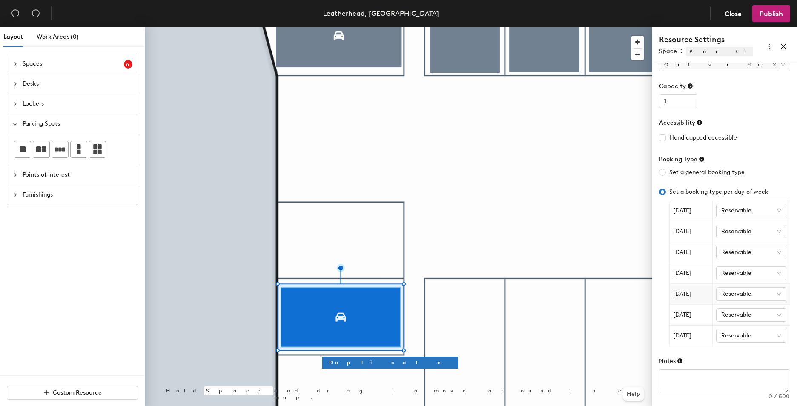
scroll to position [0, 0]
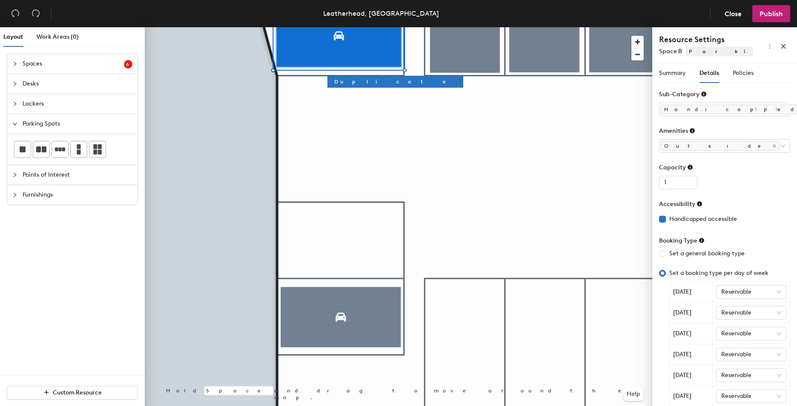
checkbox input "false"
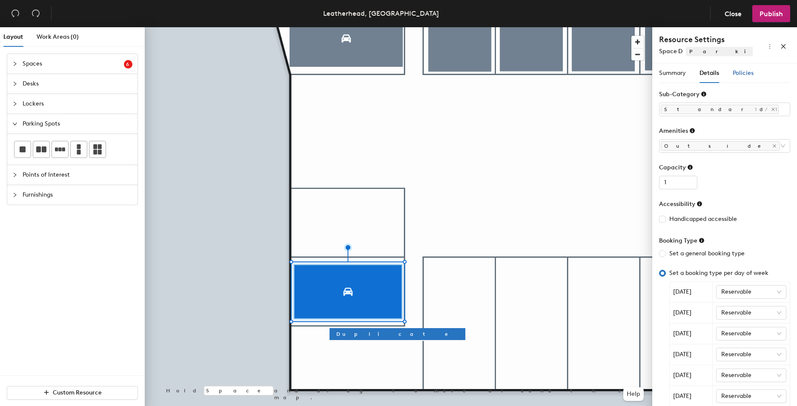
click at [744, 71] on span "Policies" at bounding box center [743, 72] width 21 height 7
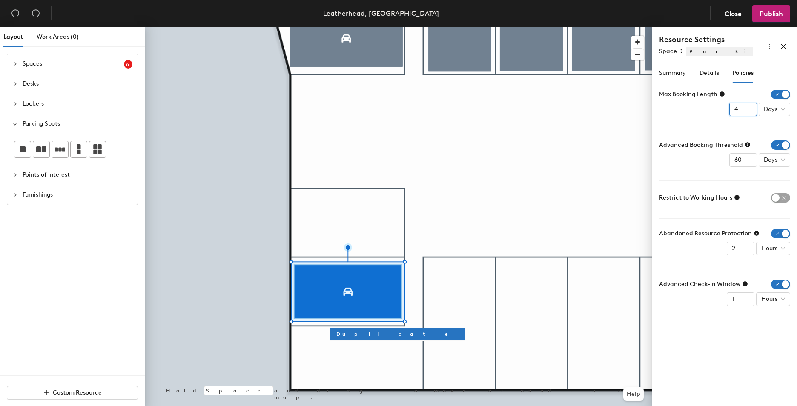
click at [748, 110] on input "4" at bounding box center [743, 110] width 28 height 14
click at [748, 110] on input "3" at bounding box center [743, 110] width 28 height 14
click at [748, 110] on input "2" at bounding box center [743, 110] width 28 height 14
type input "1"
click at [748, 110] on input "1" at bounding box center [743, 110] width 28 height 14
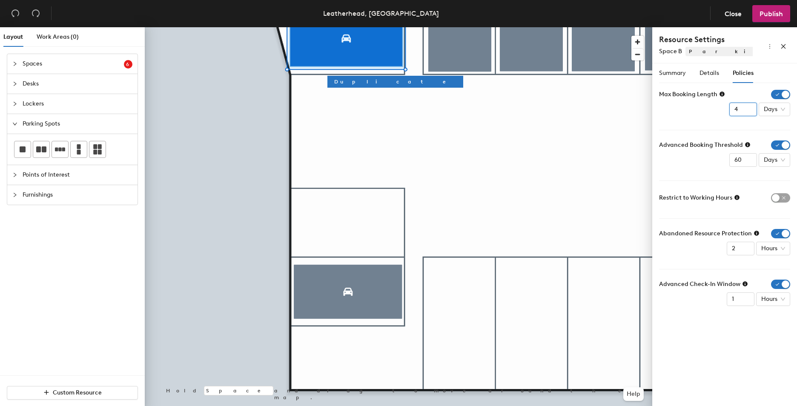
click at [750, 111] on input "4" at bounding box center [743, 110] width 28 height 14
click at [750, 111] on input "3" at bounding box center [743, 110] width 28 height 14
click at [750, 111] on input "2" at bounding box center [743, 110] width 28 height 14
type input "1"
click at [750, 111] on input "1" at bounding box center [743, 110] width 28 height 14
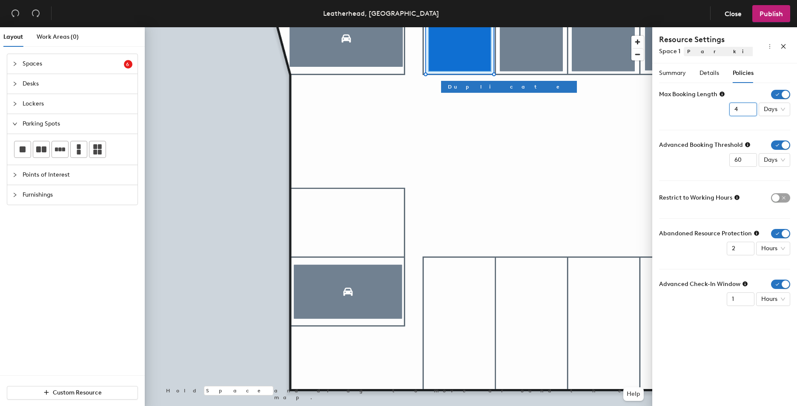
click at [749, 112] on input "4" at bounding box center [743, 110] width 28 height 14
click at [749, 112] on input "3" at bounding box center [743, 110] width 28 height 14
click at [749, 112] on input "2" at bounding box center [743, 110] width 28 height 14
type input "1"
click at [749, 112] on input "1" at bounding box center [743, 110] width 28 height 14
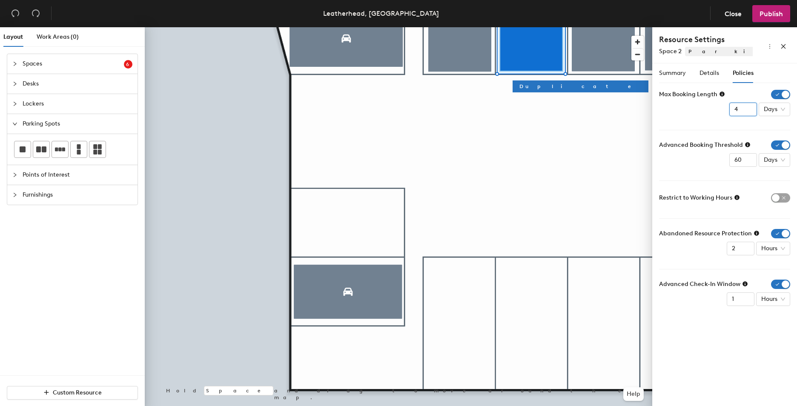
click at [749, 111] on input "4" at bounding box center [743, 110] width 28 height 14
click at [749, 111] on input "3" at bounding box center [743, 110] width 28 height 14
click at [749, 111] on input "2" at bounding box center [743, 110] width 28 height 14
type input "1"
click at [749, 111] on input "1" at bounding box center [743, 110] width 28 height 14
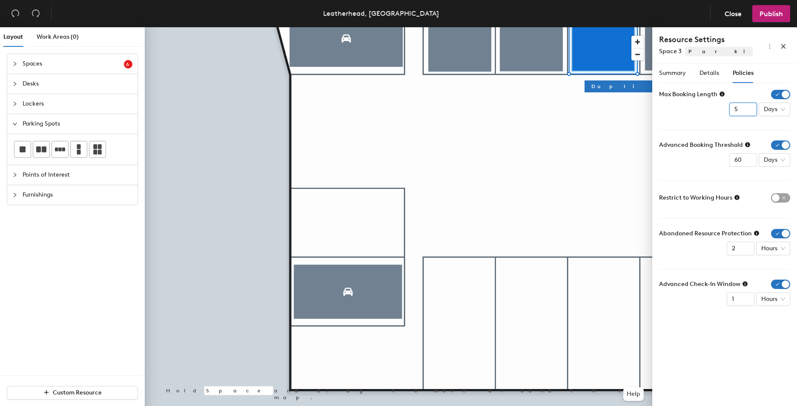
click at [752, 112] on input "5" at bounding box center [743, 110] width 28 height 14
click at [746, 113] on input "4" at bounding box center [743, 110] width 28 height 14
click at [747, 113] on input "3" at bounding box center [743, 110] width 28 height 14
click at [749, 113] on input "2" at bounding box center [743, 110] width 28 height 14
type input "1"
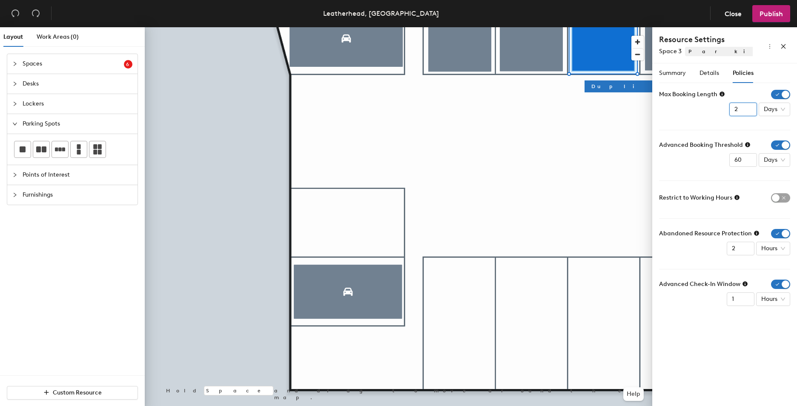
click at [749, 113] on input "1" at bounding box center [743, 110] width 28 height 14
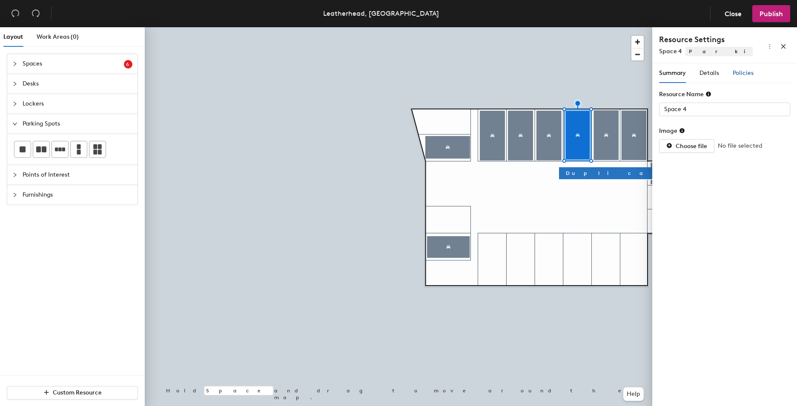
click at [746, 74] on span "Policies" at bounding box center [743, 72] width 21 height 7
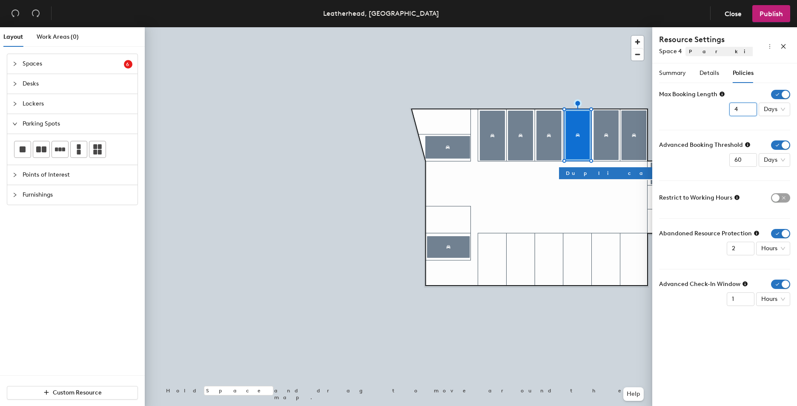
click at [749, 109] on input "4" at bounding box center [743, 110] width 28 height 14
click at [749, 111] on input "3" at bounding box center [743, 110] width 28 height 14
click at [749, 111] on input "2" at bounding box center [743, 110] width 28 height 14
type input "1"
click at [749, 111] on input "1" at bounding box center [743, 110] width 28 height 14
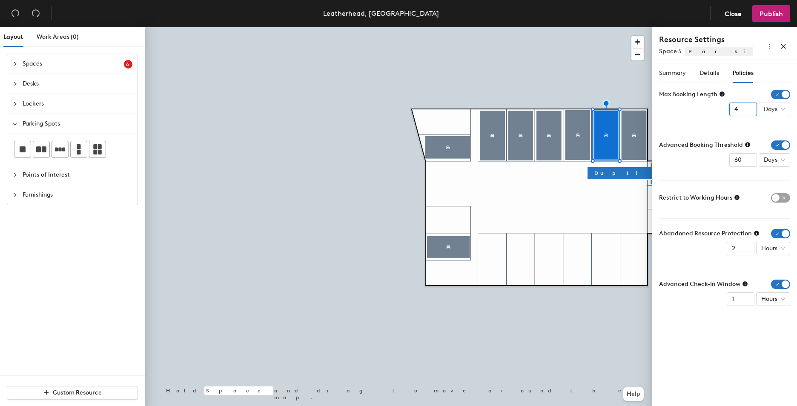
click at [749, 111] on input "4" at bounding box center [743, 110] width 28 height 14
click at [749, 111] on input "3" at bounding box center [743, 110] width 28 height 14
click at [749, 111] on input "2" at bounding box center [743, 110] width 28 height 14
type input "1"
click at [749, 111] on input "1" at bounding box center [743, 110] width 28 height 14
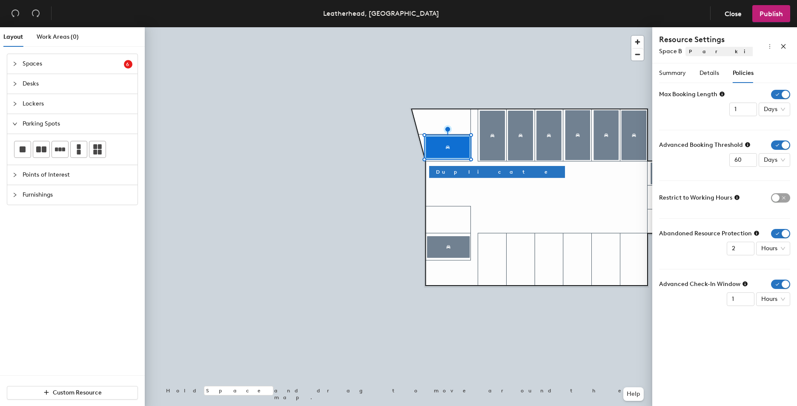
click at [46, 63] on span "Spaces" at bounding box center [73, 64] width 101 height 20
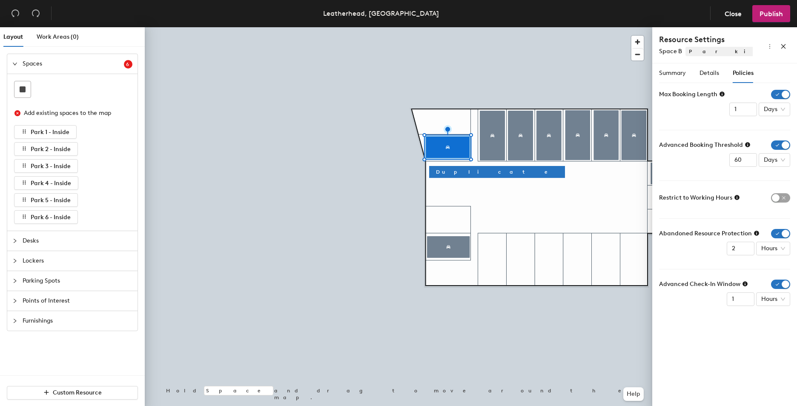
click at [17, 114] on icon "close-circle" at bounding box center [17, 113] width 6 height 6
drag, startPoint x: 23, startPoint y: 130, endPoint x: 47, endPoint y: 119, distance: 26.7
click at [47, 119] on div "Add existing spaces to the map" at bounding box center [72, 113] width 117 height 17
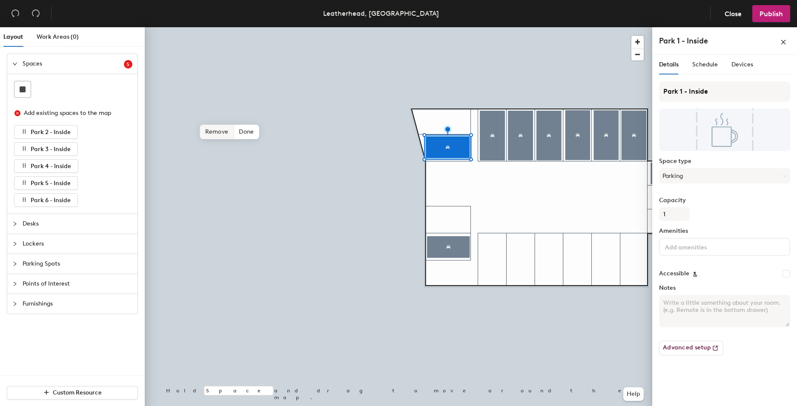
click at [220, 129] on span "Remove" at bounding box center [217, 132] width 34 height 14
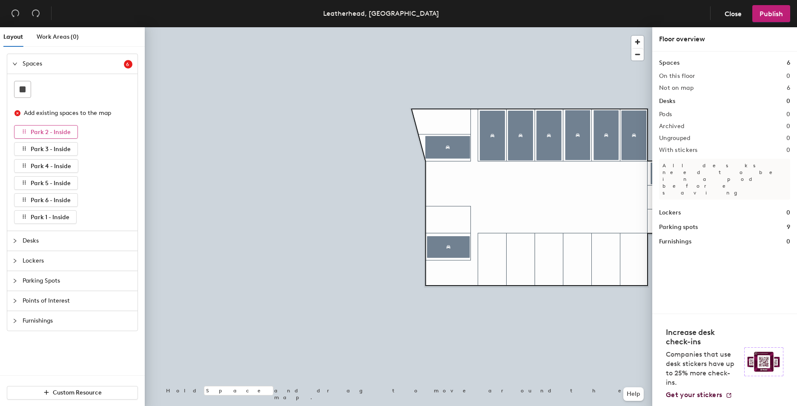
click at [58, 133] on span "Park 2 - Inside" at bounding box center [51, 132] width 40 height 7
click at [58, 153] on button "Park 3 - Inside" at bounding box center [46, 149] width 64 height 14
click at [770, 9] on button "Publish" at bounding box center [771, 13] width 38 height 17
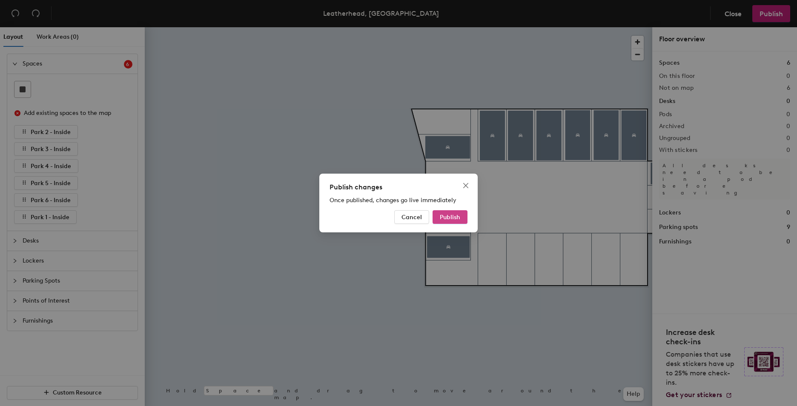
click at [440, 212] on button "Publish" at bounding box center [450, 217] width 35 height 14
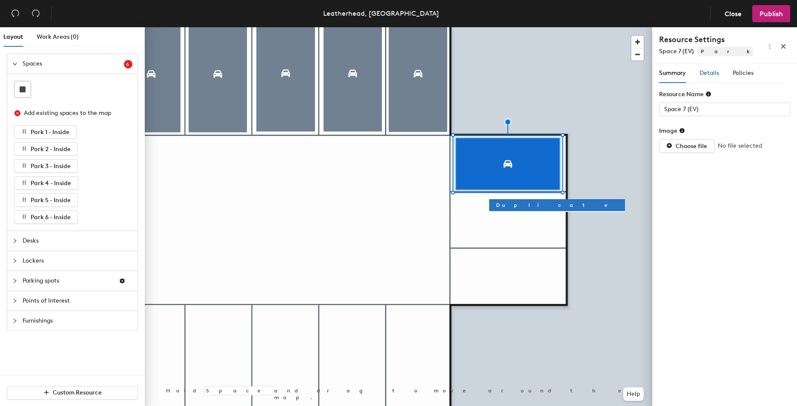
click at [715, 72] on span "Details" at bounding box center [710, 72] width 20 height 7
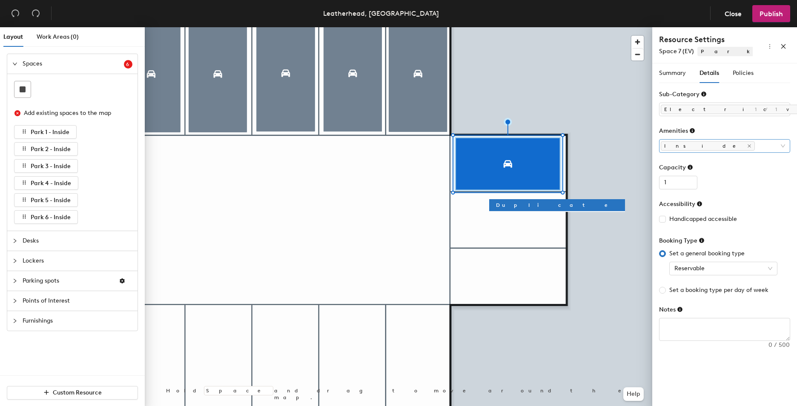
click at [694, 146] on div "Inside" at bounding box center [720, 146] width 119 height 12
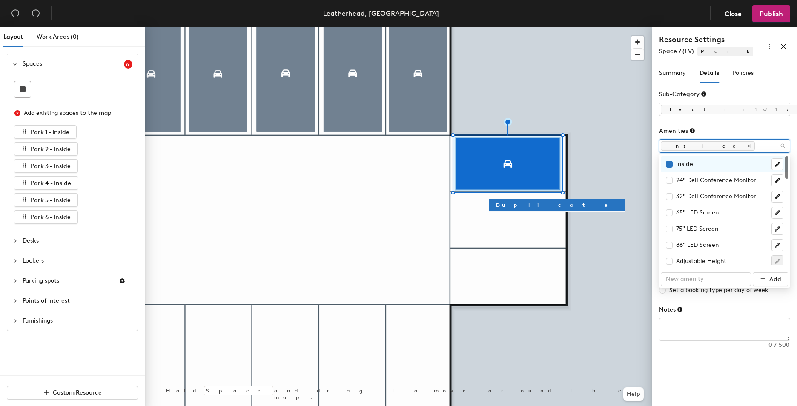
click at [749, 123] on form "Sub-Category Electric vehicle (EV) 1/1 Amenities Inside Capacity 1 Accessibilit…" at bounding box center [724, 215] width 131 height 251
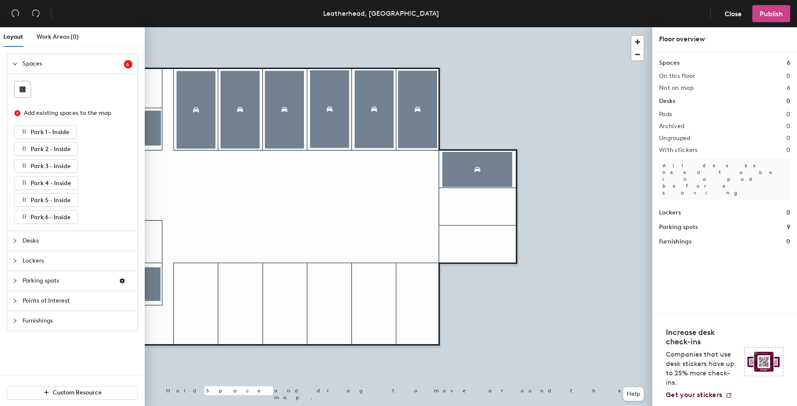
click at [778, 14] on span "Publish" at bounding box center [771, 14] width 23 height 8
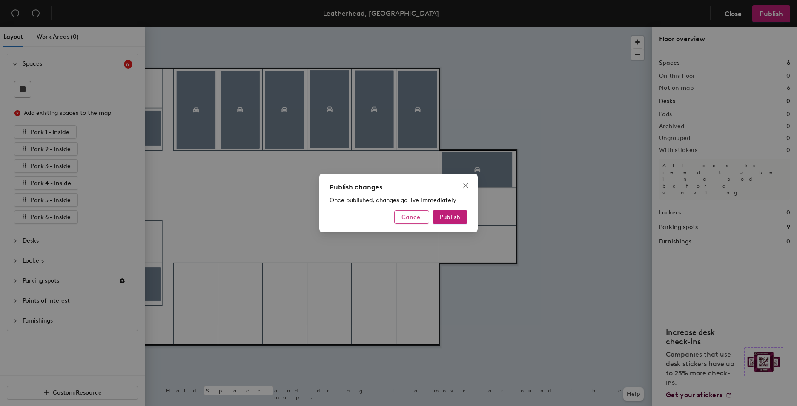
click at [418, 218] on span "Cancel" at bounding box center [412, 217] width 20 height 7
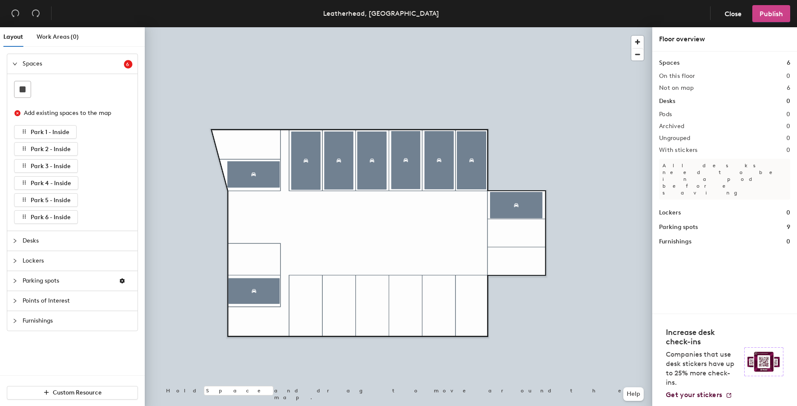
click at [782, 7] on button "Publish" at bounding box center [771, 13] width 38 height 17
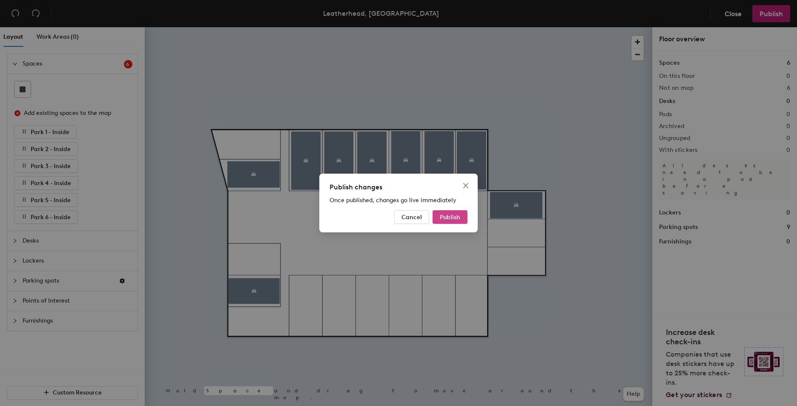
click at [455, 216] on span "Publish" at bounding box center [450, 217] width 20 height 7
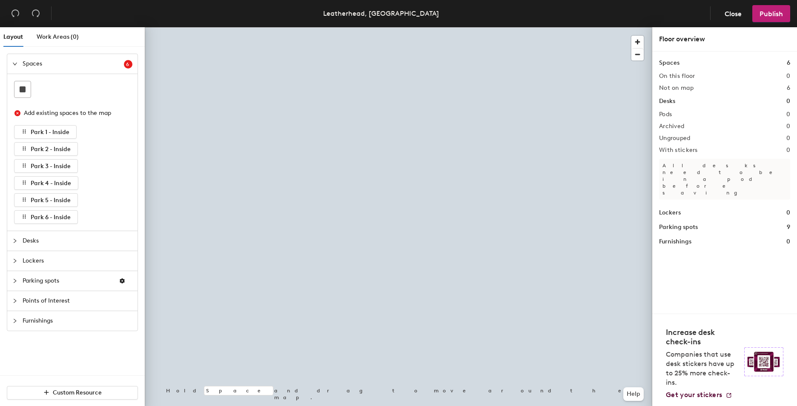
click at [51, 238] on span "Desks" at bounding box center [78, 241] width 110 height 20
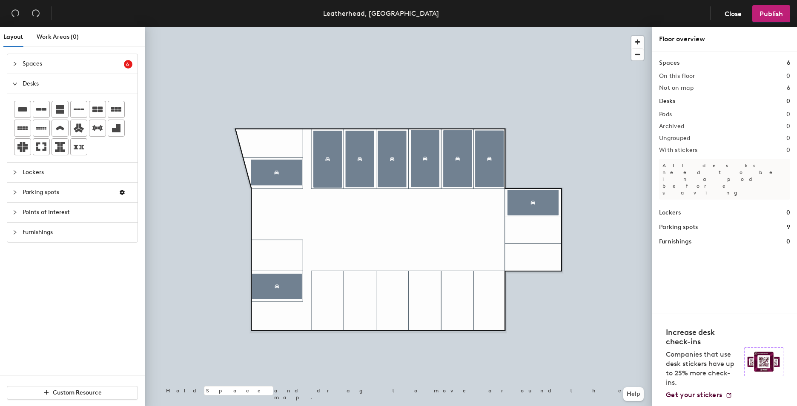
click at [57, 174] on span "Lockers" at bounding box center [78, 173] width 110 height 20
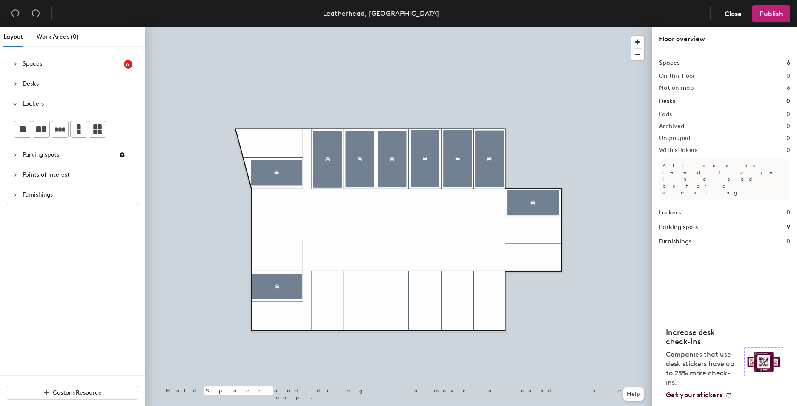
click at [63, 151] on span "Parking spots" at bounding box center [67, 155] width 89 height 20
click at [73, 173] on span "Points of Interest" at bounding box center [78, 175] width 110 height 20
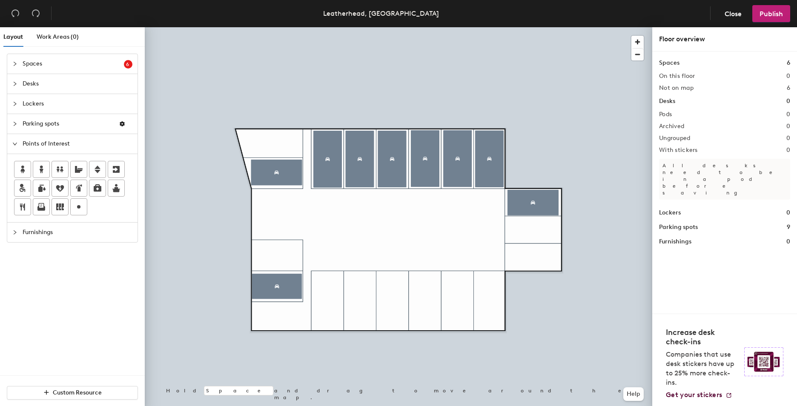
click at [49, 234] on span "Furnishings" at bounding box center [78, 233] width 110 height 20
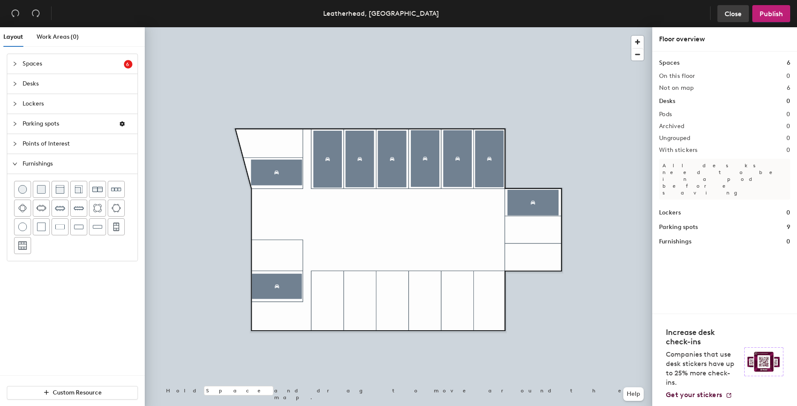
click at [739, 11] on span "Close" at bounding box center [733, 14] width 17 height 8
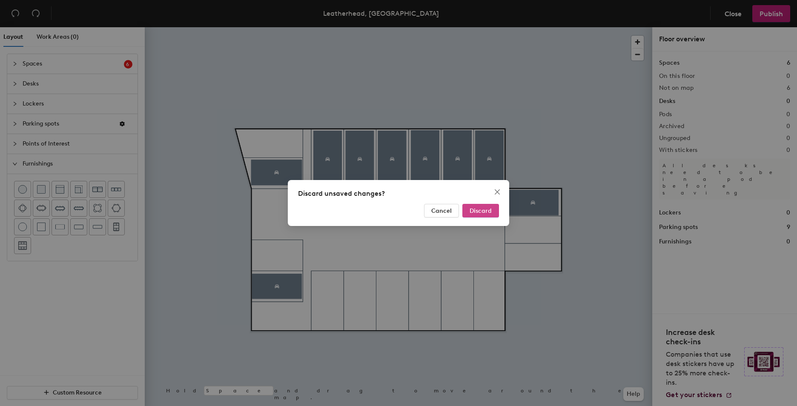
click at [488, 205] on button "Discard" at bounding box center [480, 211] width 37 height 14
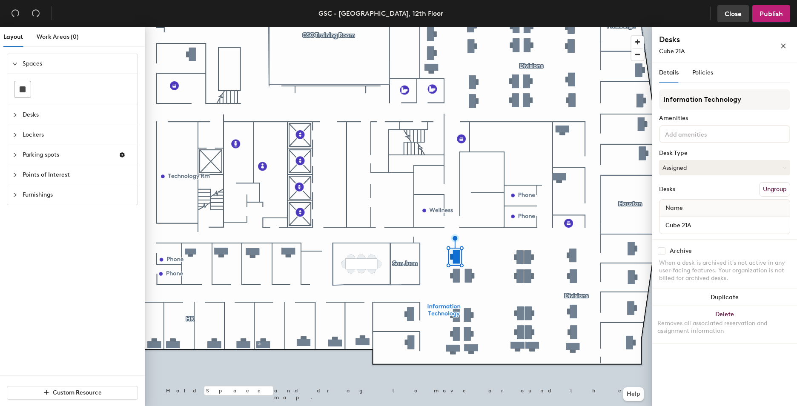
click at [737, 16] on span "Close" at bounding box center [733, 14] width 17 height 8
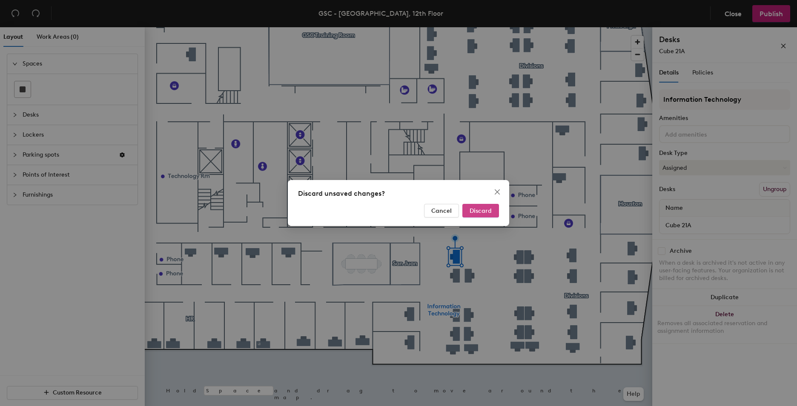
click at [494, 206] on button "Discard" at bounding box center [480, 211] width 37 height 14
